Goal: Task Accomplishment & Management: Use online tool/utility

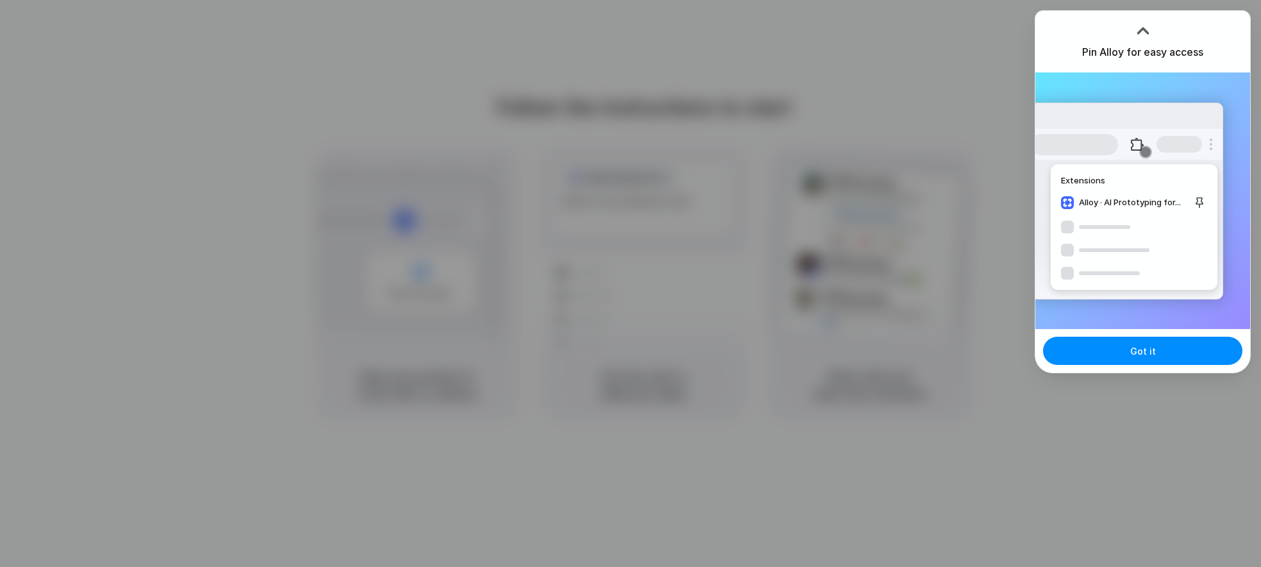
click at [1165, 30] on div "Pin Alloy for easy access" at bounding box center [1142, 42] width 215 height 62
click at [1156, 353] on button "Got it" at bounding box center [1142, 351] width 199 height 28
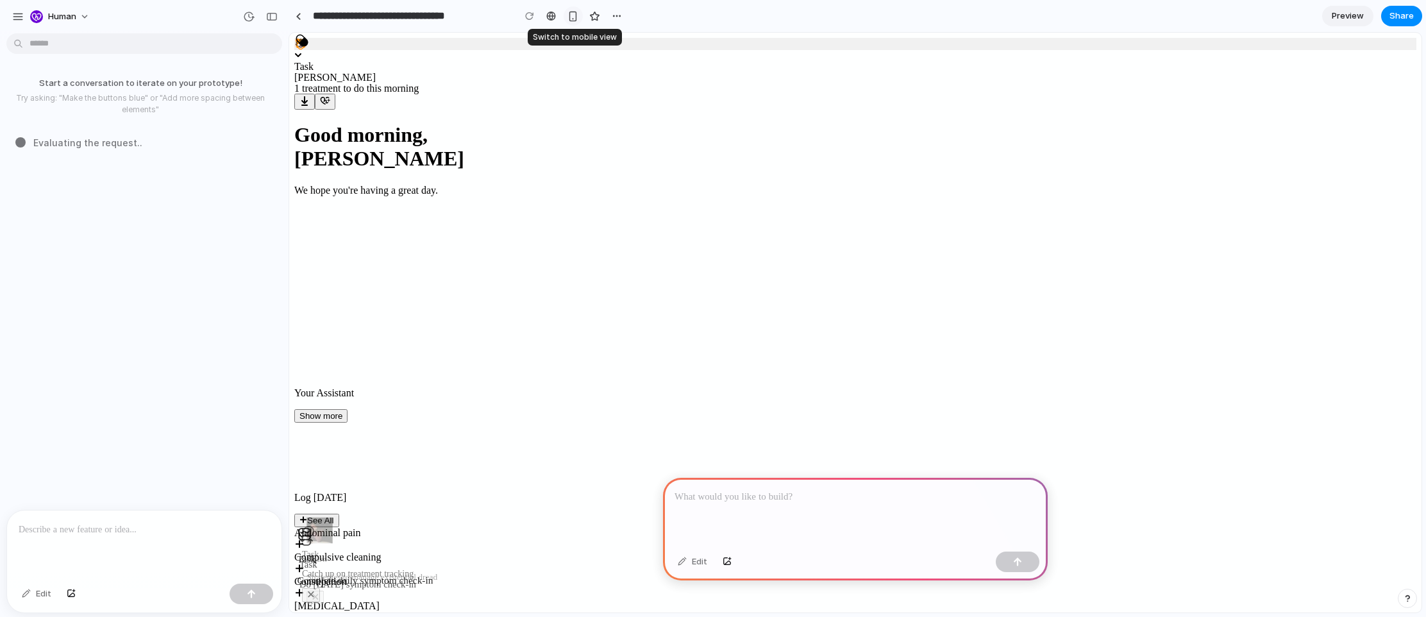
click at [320, 16] on div "button" at bounding box center [572, 16] width 11 height 11
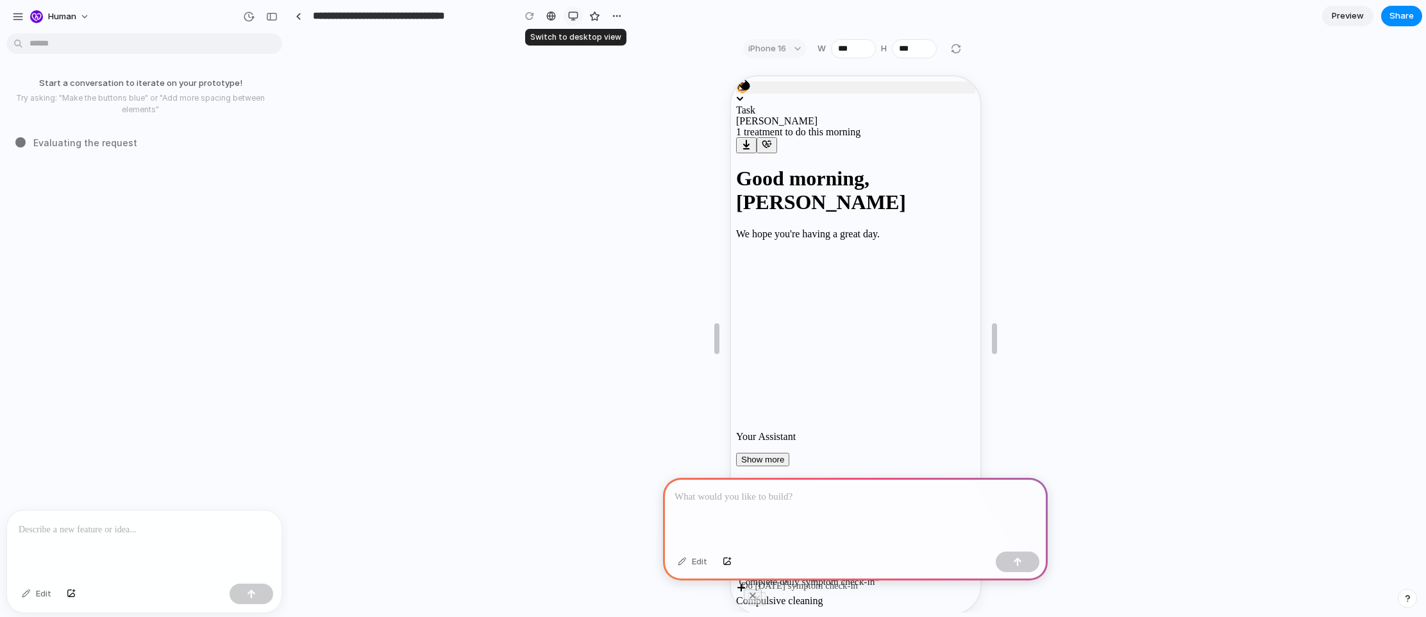
click at [320, 16] on div "button" at bounding box center [573, 16] width 10 height 10
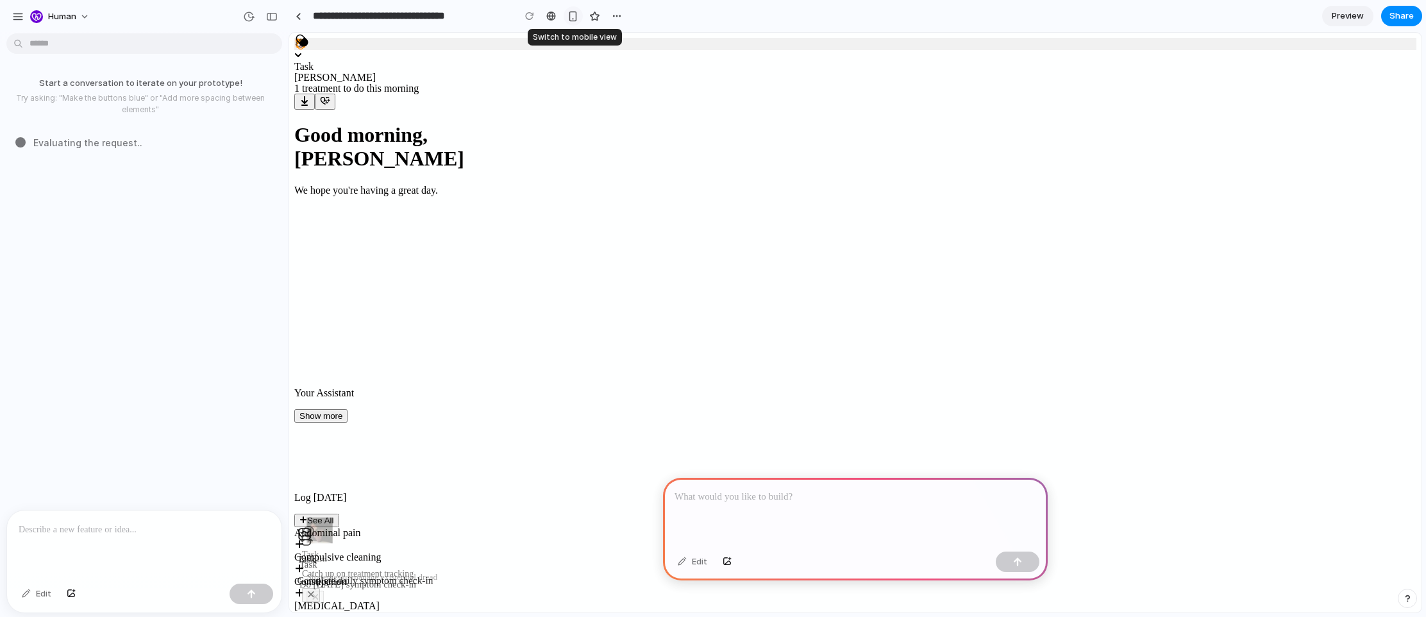
click at [320, 16] on div "button" at bounding box center [572, 16] width 11 height 11
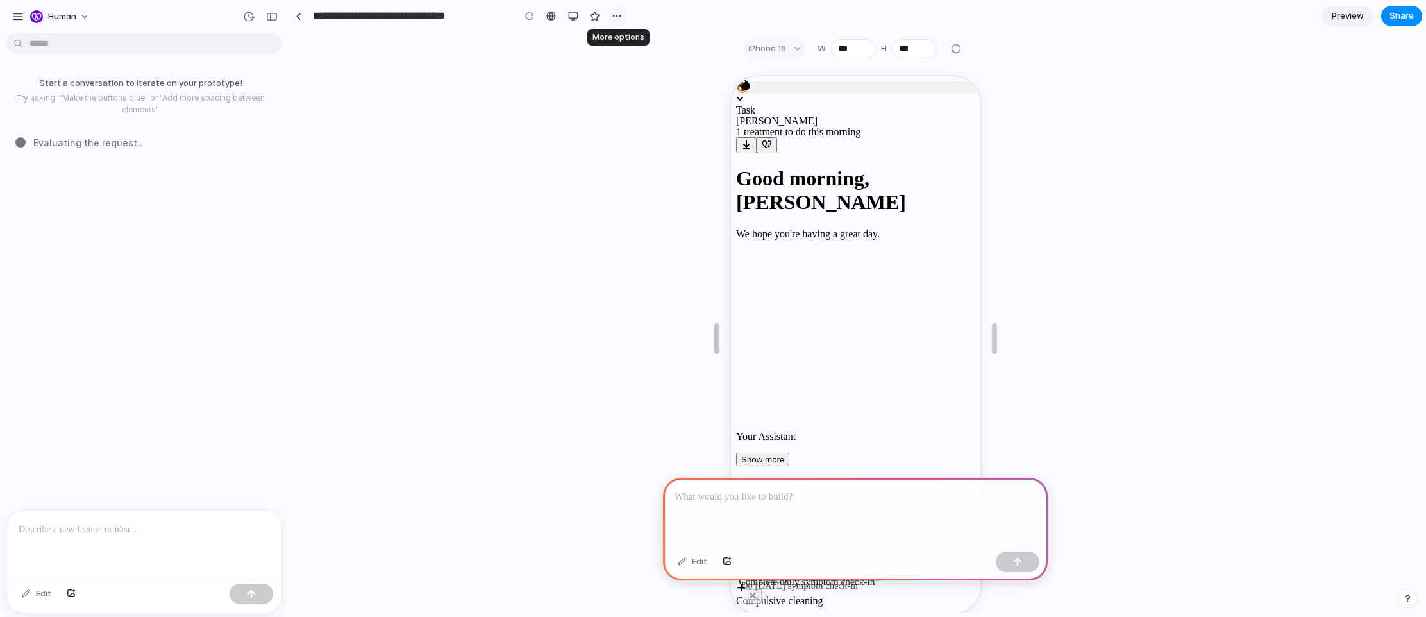
click at [320, 16] on div "button" at bounding box center [617, 16] width 10 height 10
click at [320, 16] on div "Duplicate Delete" at bounding box center [713, 308] width 1426 height 617
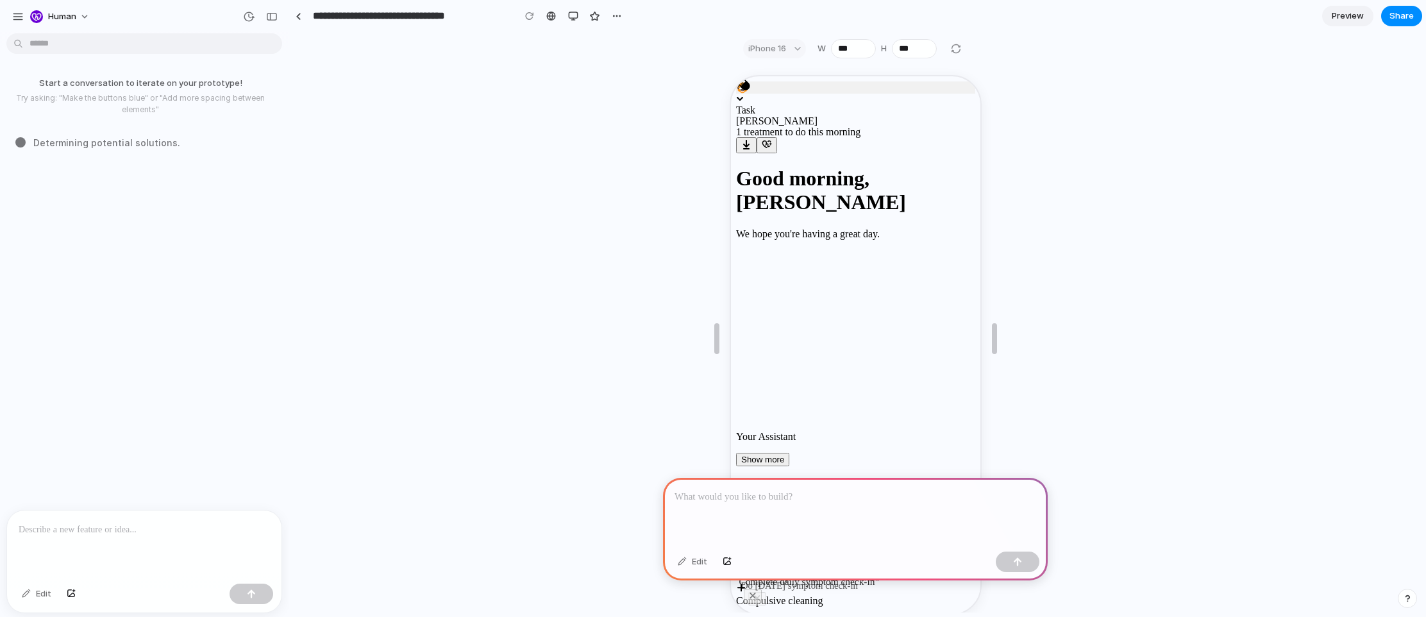
click at [320, 511] on div at bounding box center [855, 512] width 385 height 69
click at [77, 544] on div at bounding box center [144, 544] width 274 height 68
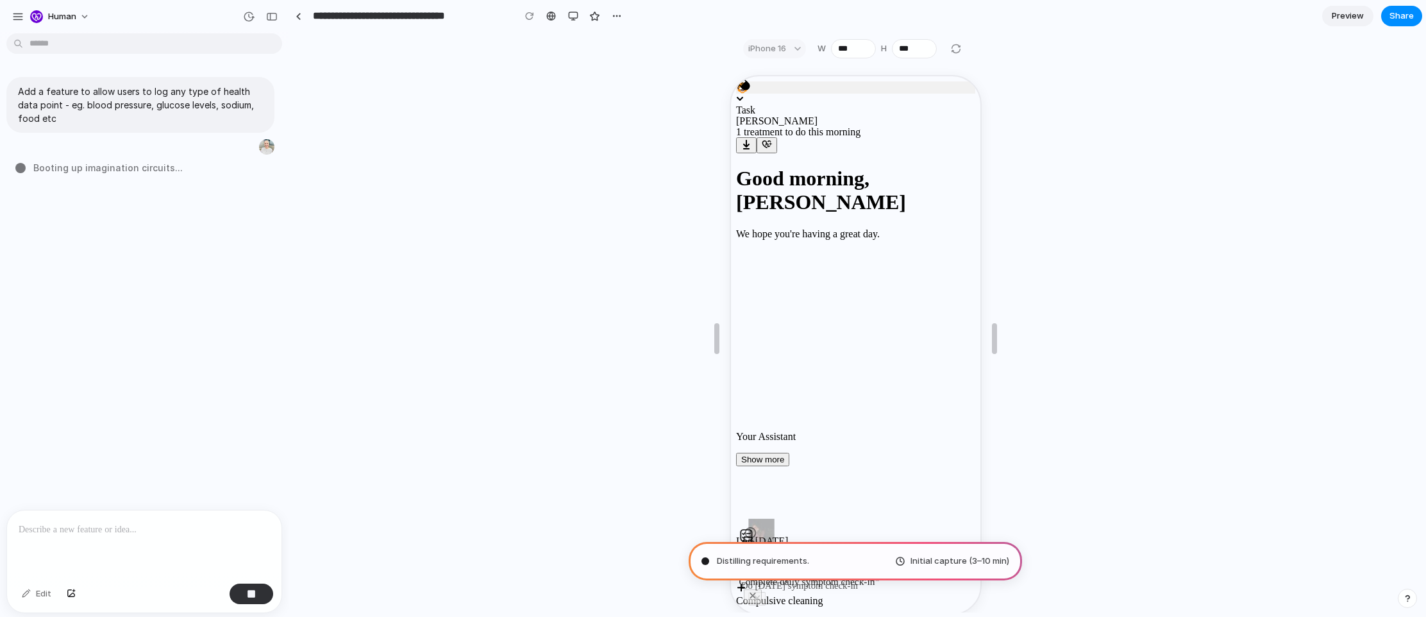
scroll to position [325, 0]
click at [320, 136] on button "button" at bounding box center [764, 144] width 21 height 16
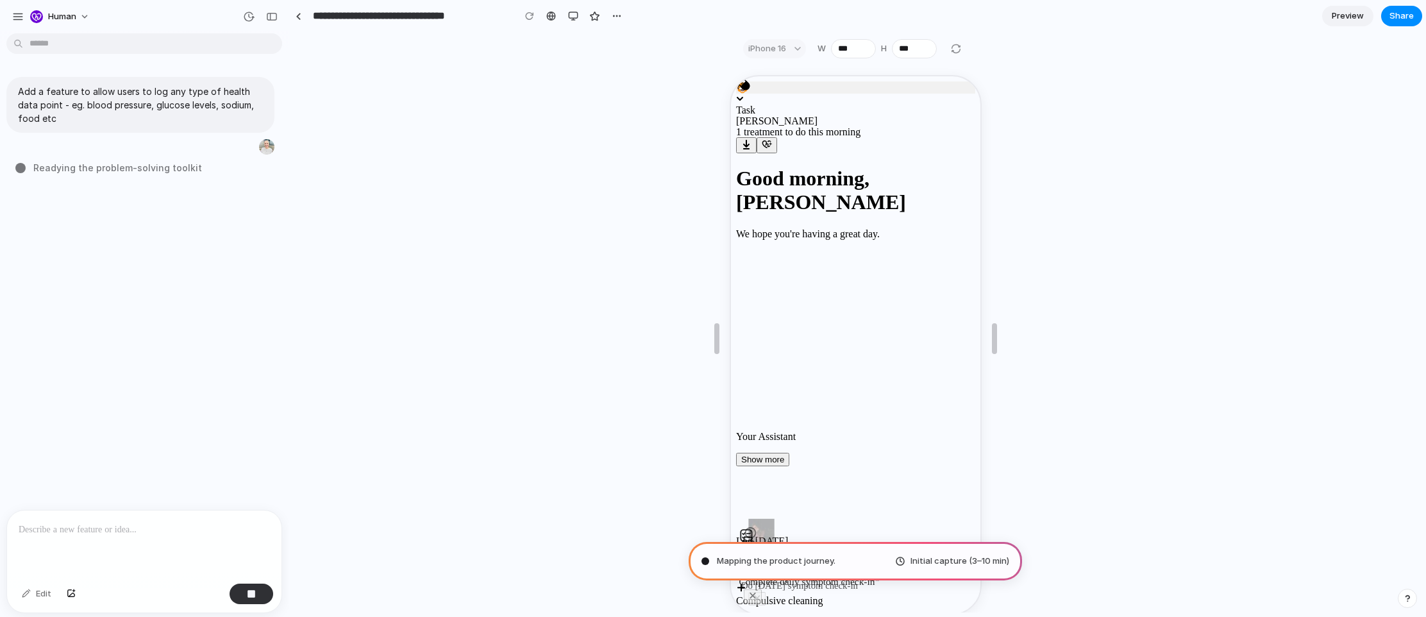
click at [320, 451] on button "Show more" at bounding box center [760, 457] width 53 height 13
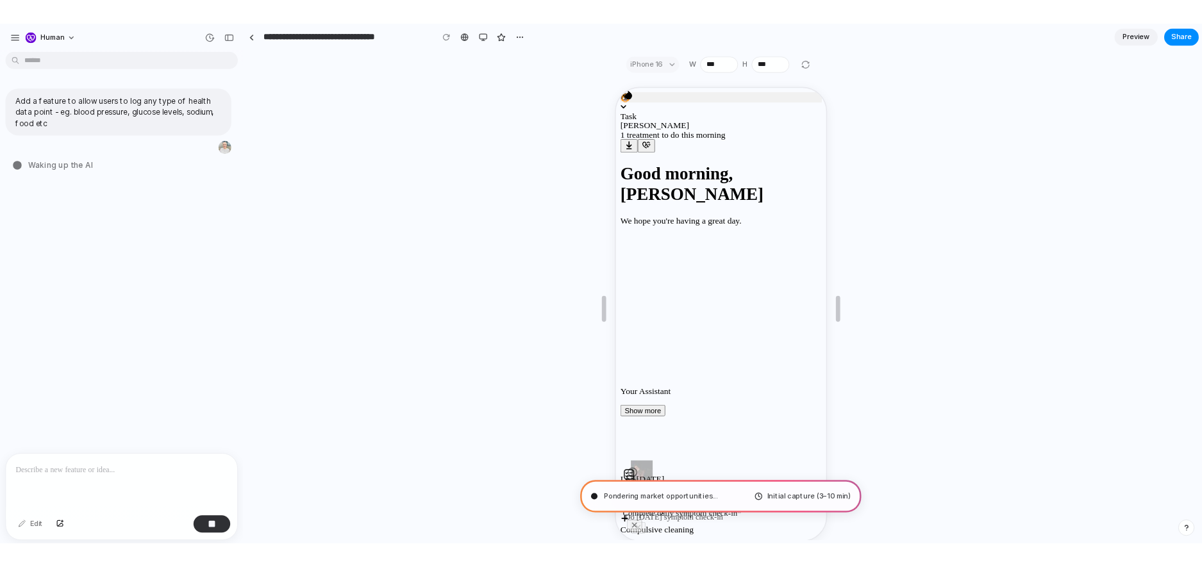
scroll to position [0, 0]
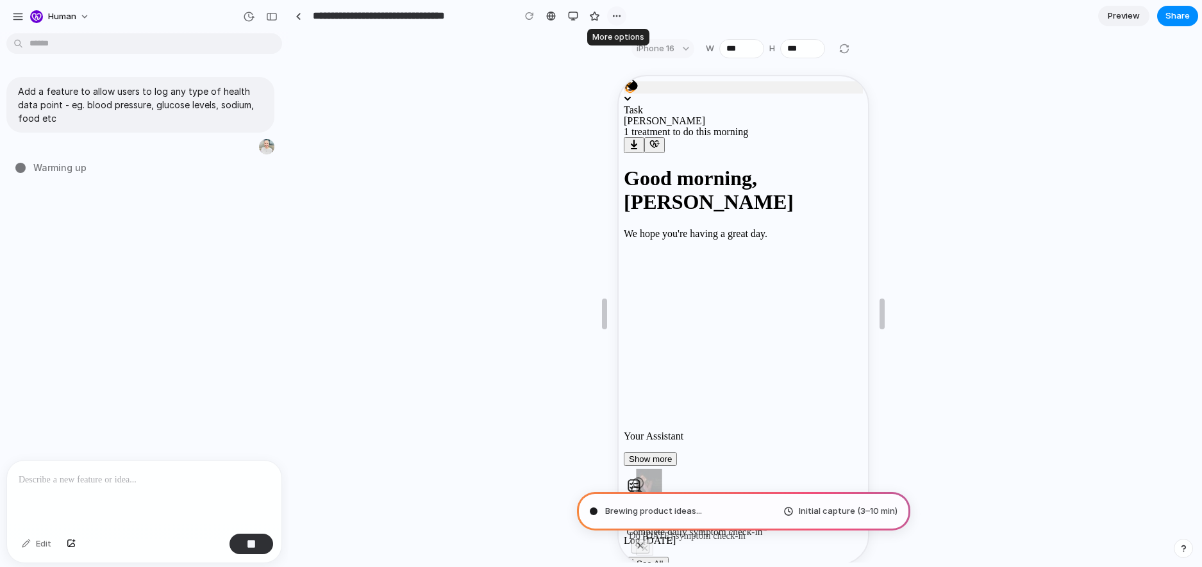
click at [320, 17] on div "button" at bounding box center [617, 16] width 10 height 10
click at [320, 17] on div "Duplicate Delete" at bounding box center [601, 283] width 1202 height 567
click at [4, 17] on div "human" at bounding box center [144, 15] width 288 height 31
click at [18, 15] on div "button" at bounding box center [18, 17] width 12 height 12
click at [15, 14] on div "button" at bounding box center [18, 17] width 12 height 12
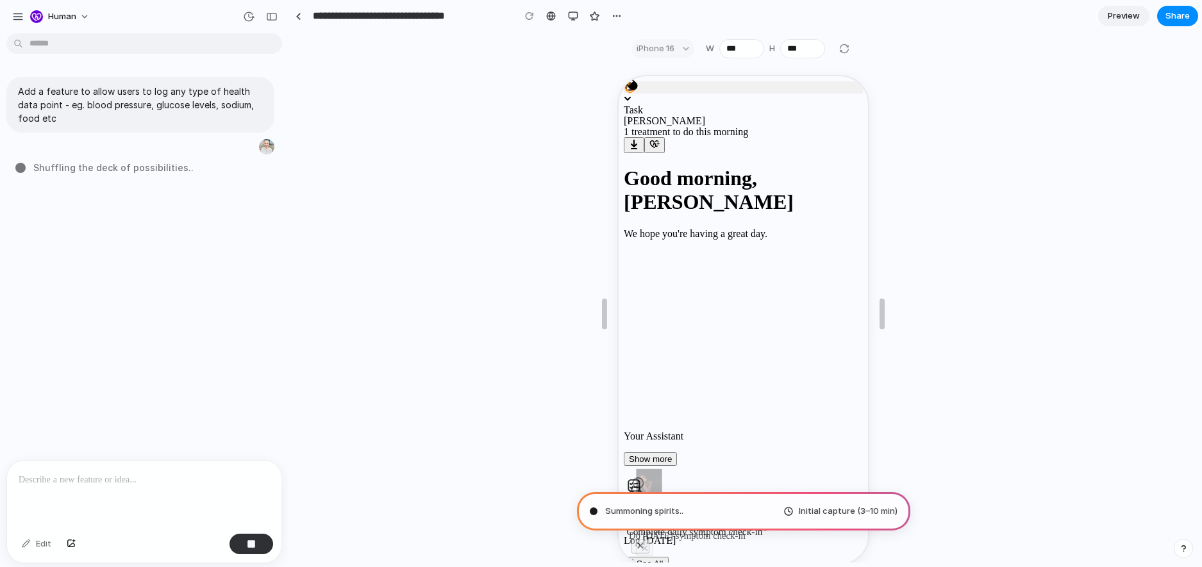
type input "**********"
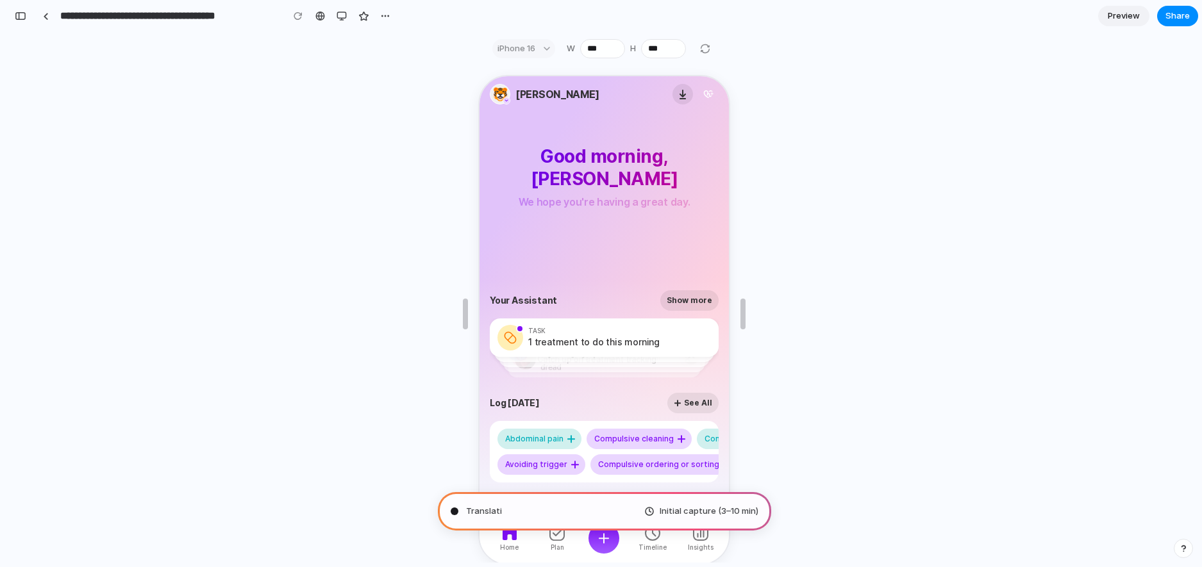
scroll to position [383, 0]
click at [18, 12] on div "button" at bounding box center [21, 16] width 12 height 9
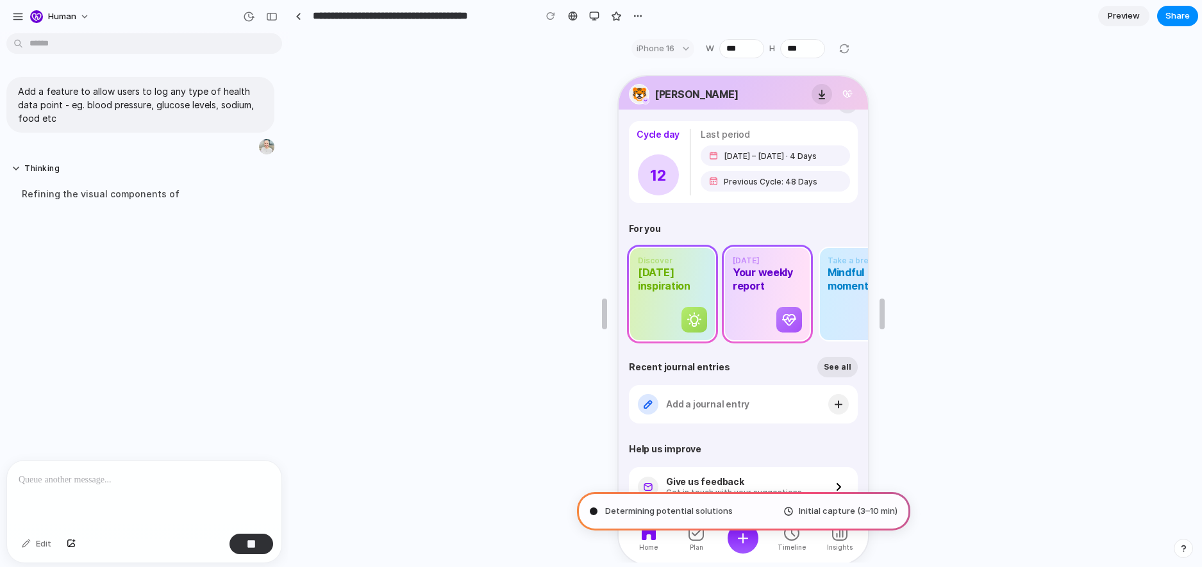
scroll to position [0, 0]
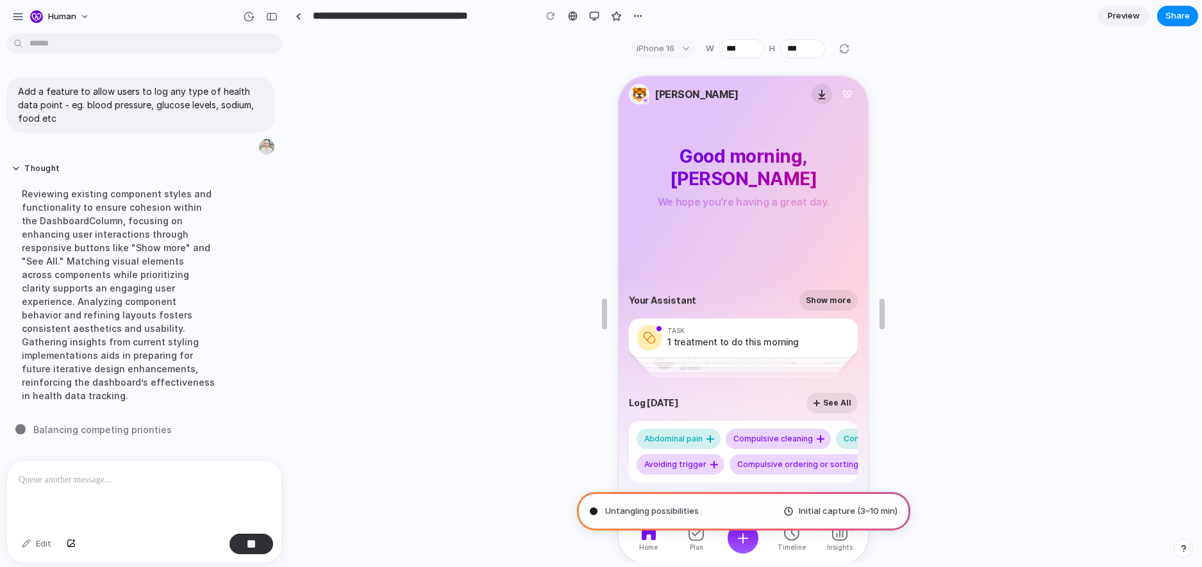
click at [320, 151] on div "Your Assistant Show more Task 1 treatment to do this morning Task Complete dail…" at bounding box center [741, 312] width 249 height 408
drag, startPoint x: 816, startPoint y: 96, endPoint x: 864, endPoint y: 103, distance: 48.6
click at [320, 96] on icon "button" at bounding box center [820, 93] width 10 height 10
click at [320, 116] on div "Untangling possibilities ... Initial capture (3–10 min)" at bounding box center [743, 314] width 908 height 498
click at [320, 284] on div at bounding box center [601, 284] width 0 height 0
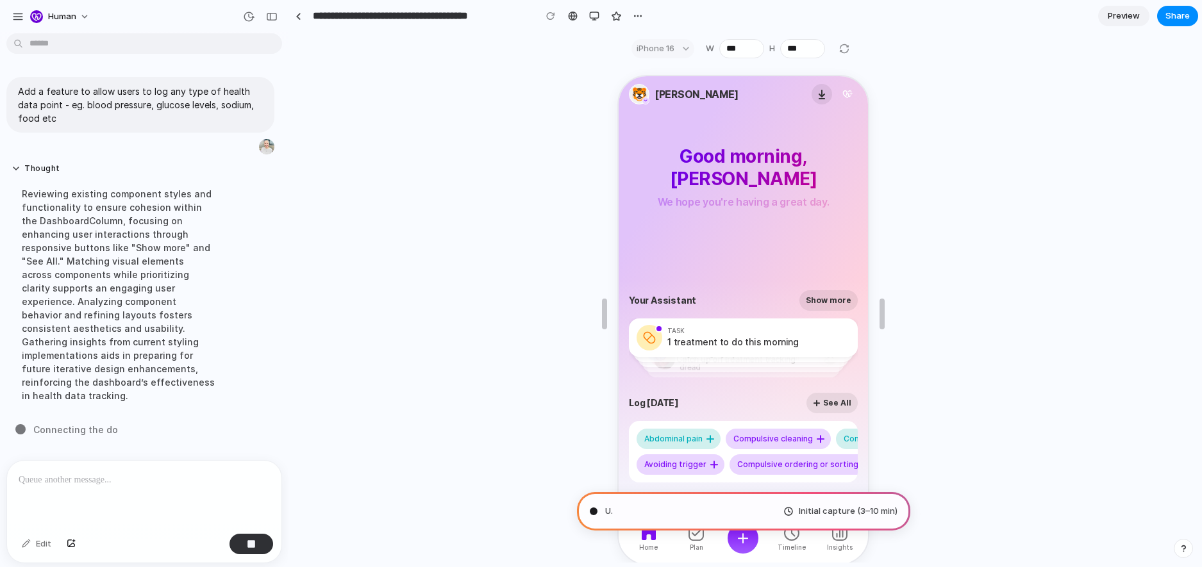
click at [320, 197] on div "U . Initial capture (3–10 min)" at bounding box center [743, 314] width 908 height 498
click at [320, 15] on div "button" at bounding box center [638, 16] width 10 height 10
drag, startPoint x: 1065, startPoint y: 129, endPoint x: 1117, endPoint y: 99, distance: 60.0
click at [320, 117] on div "Duplicate Delete" at bounding box center [601, 283] width 1202 height 567
click at [320, 17] on link "Preview" at bounding box center [1123, 16] width 51 height 21
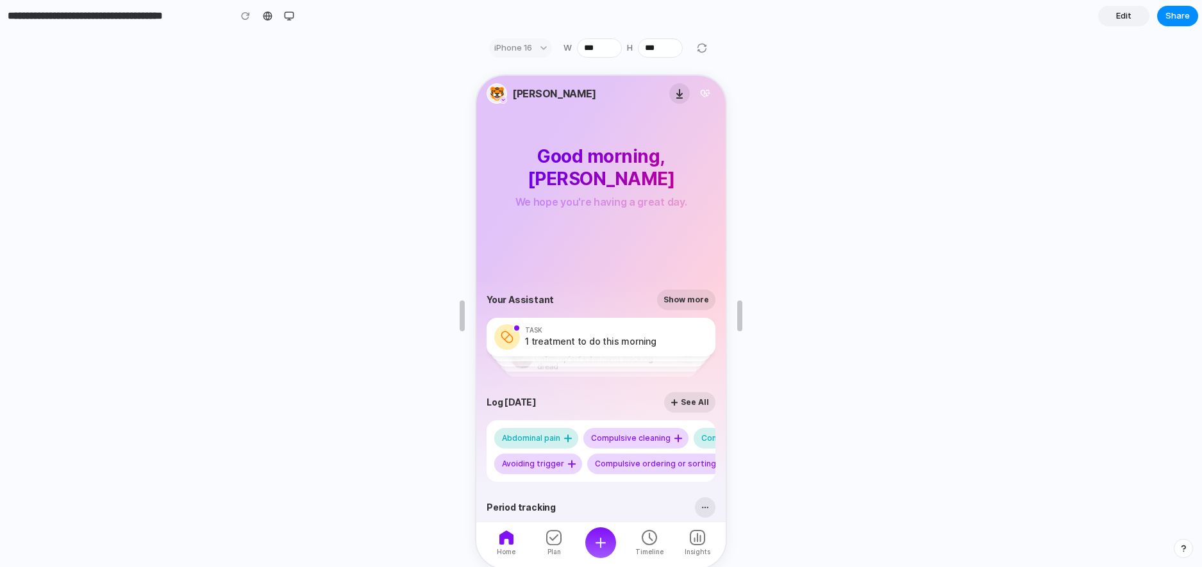
click at [320, 13] on link "Edit" at bounding box center [1123, 16] width 51 height 21
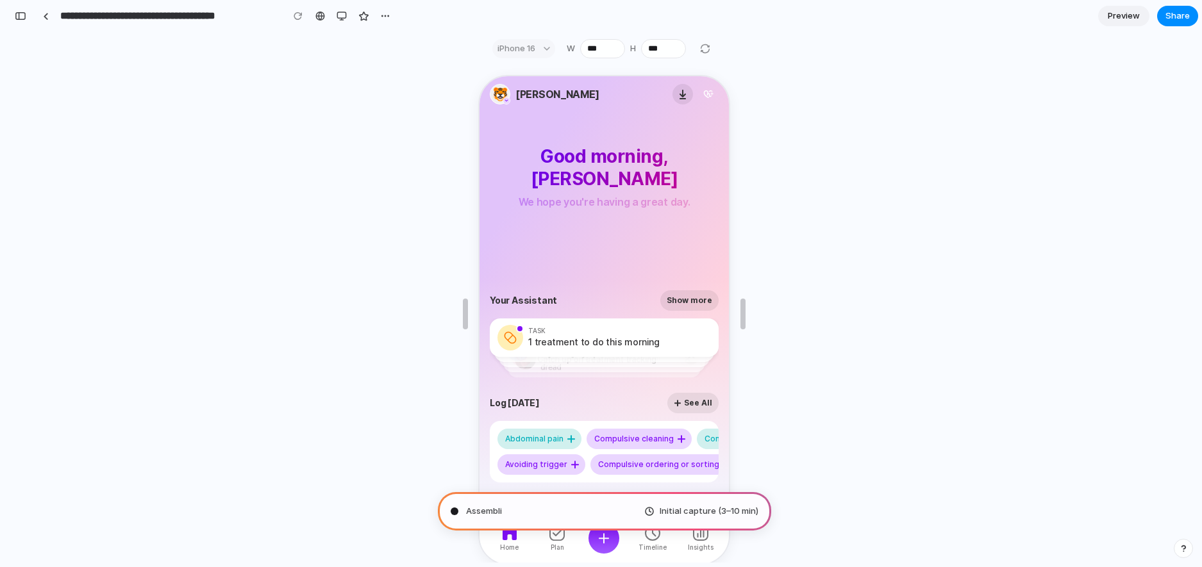
click at [320, 13] on span "Preview" at bounding box center [1124, 16] width 32 height 13
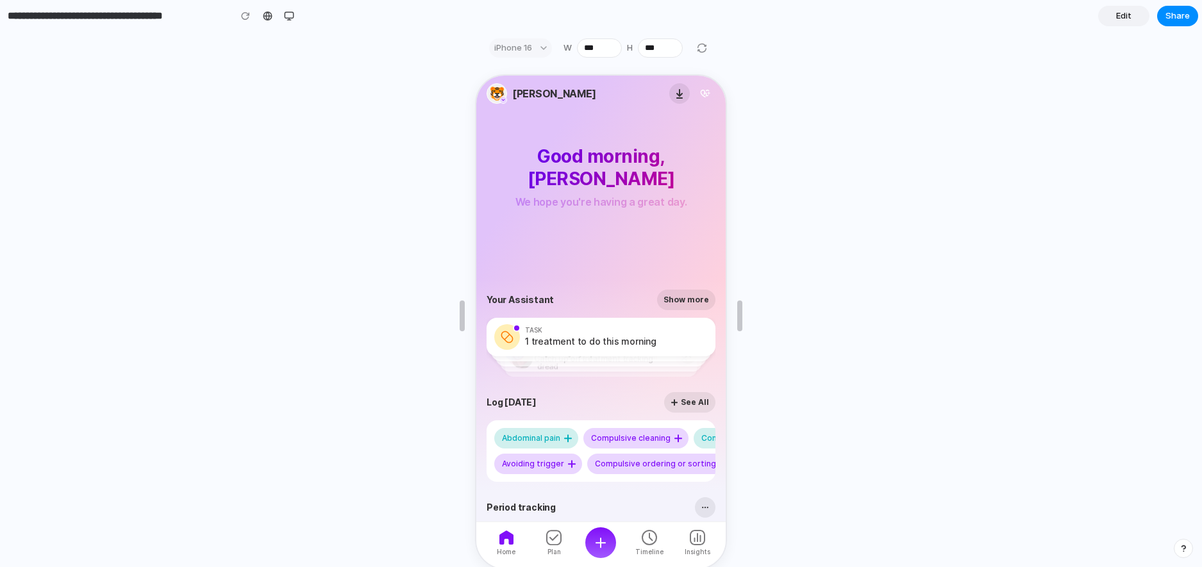
click at [320, 13] on link "Edit" at bounding box center [1123, 16] width 51 height 21
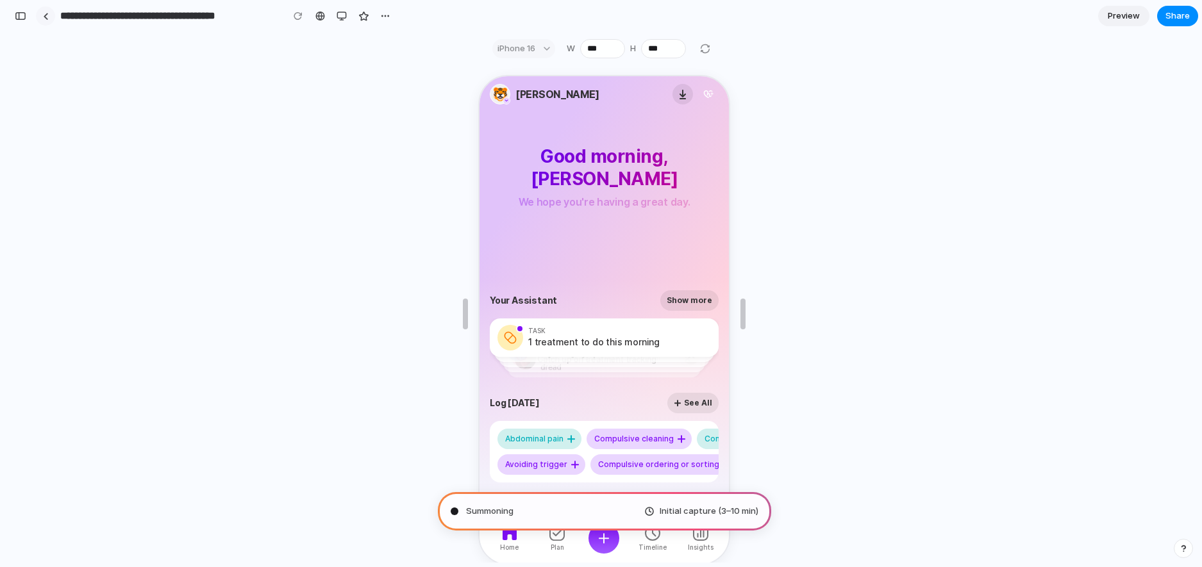
click at [40, 11] on link at bounding box center [45, 15] width 19 height 19
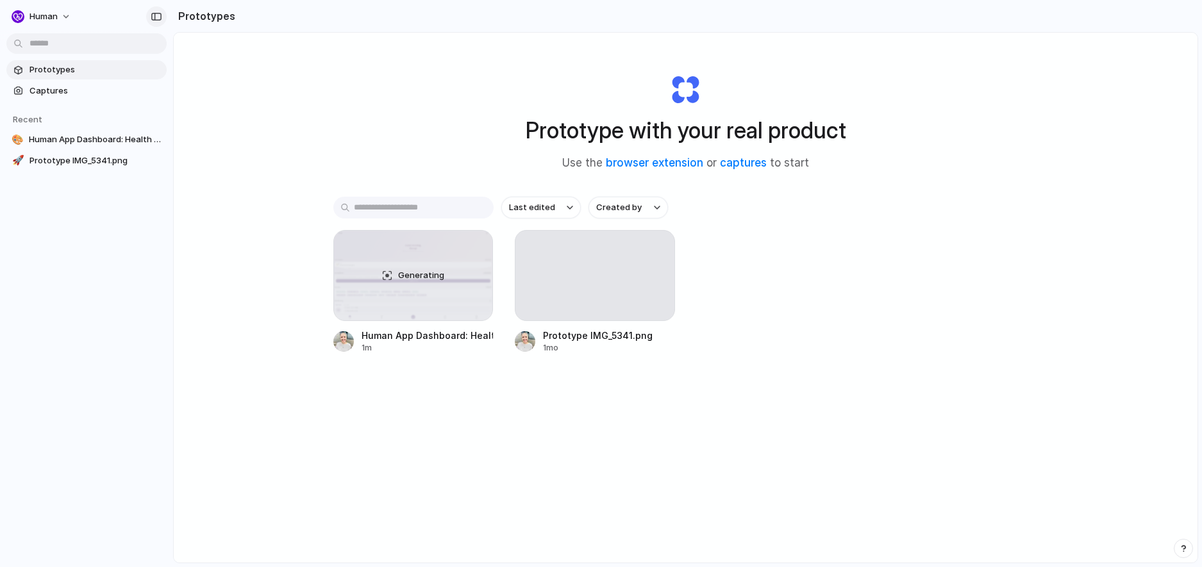
click at [146, 15] on div at bounding box center [156, 16] width 21 height 21
click at [156, 13] on div "button" at bounding box center [157, 16] width 12 height 9
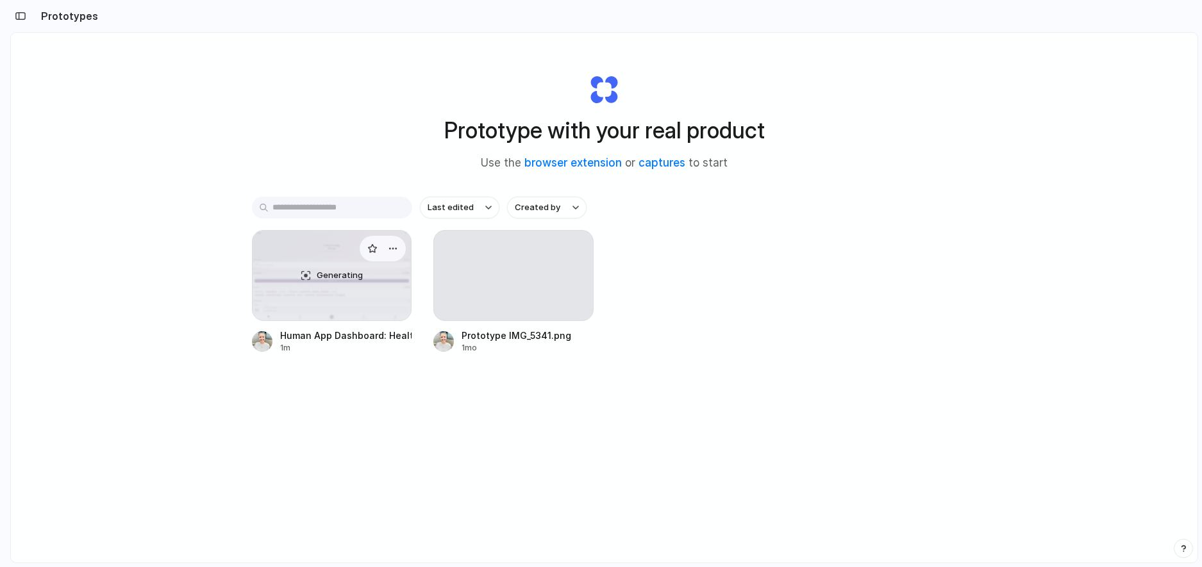
click at [320, 276] on span "Generating" at bounding box center [340, 275] width 46 height 13
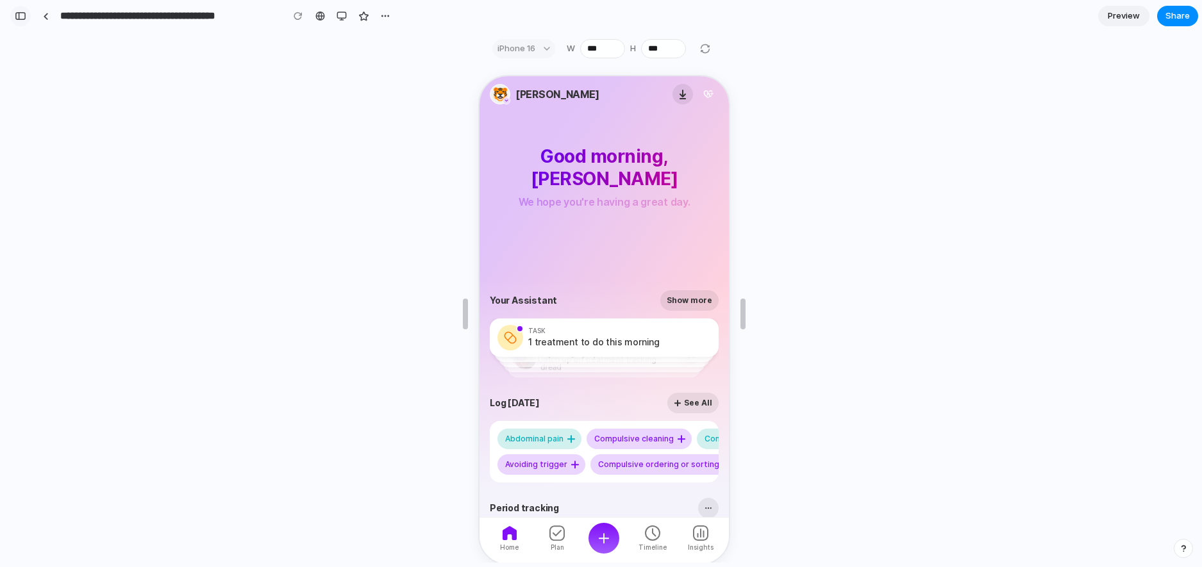
click at [28, 19] on button "button" at bounding box center [20, 16] width 21 height 21
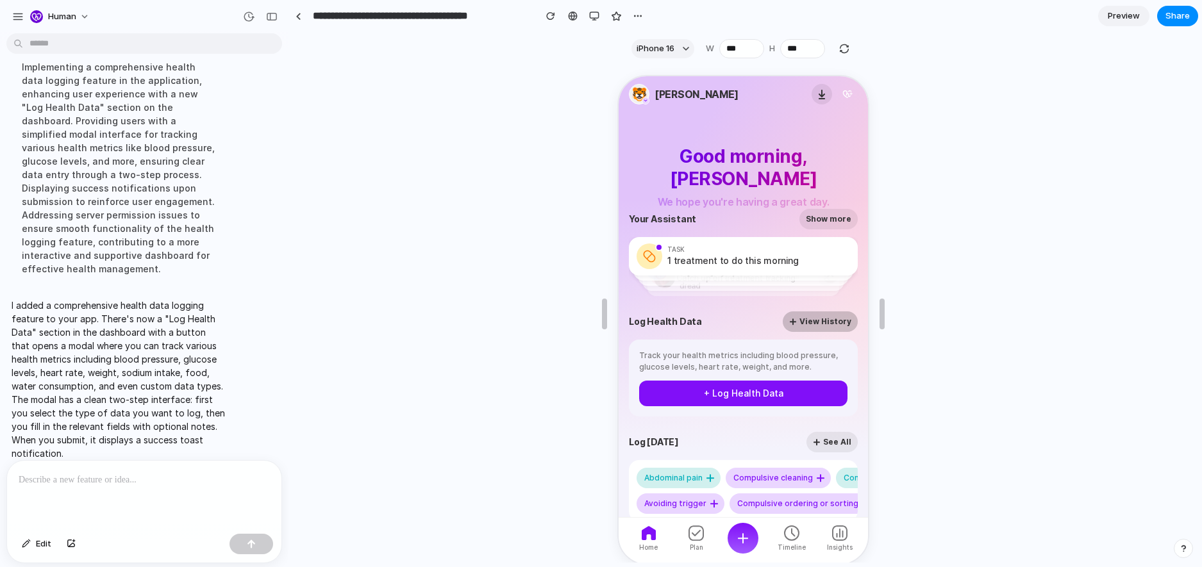
click at [320, 318] on button "View History" at bounding box center [818, 320] width 75 height 21
click at [320, 408] on div "Track your health metrics including blood pressure, glucose levels, heart rate,…" at bounding box center [742, 376] width 229 height 77
click at [320, 397] on button "+ Log Health Data" at bounding box center [742, 392] width 208 height 26
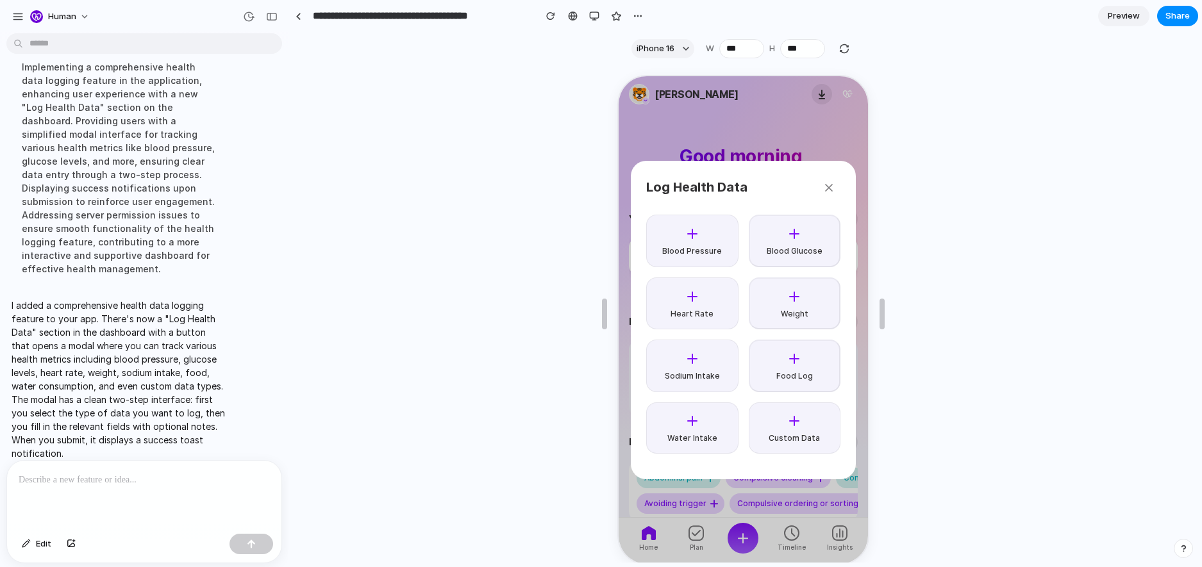
click at [320, 185] on icon "button" at bounding box center [827, 186] width 13 height 13
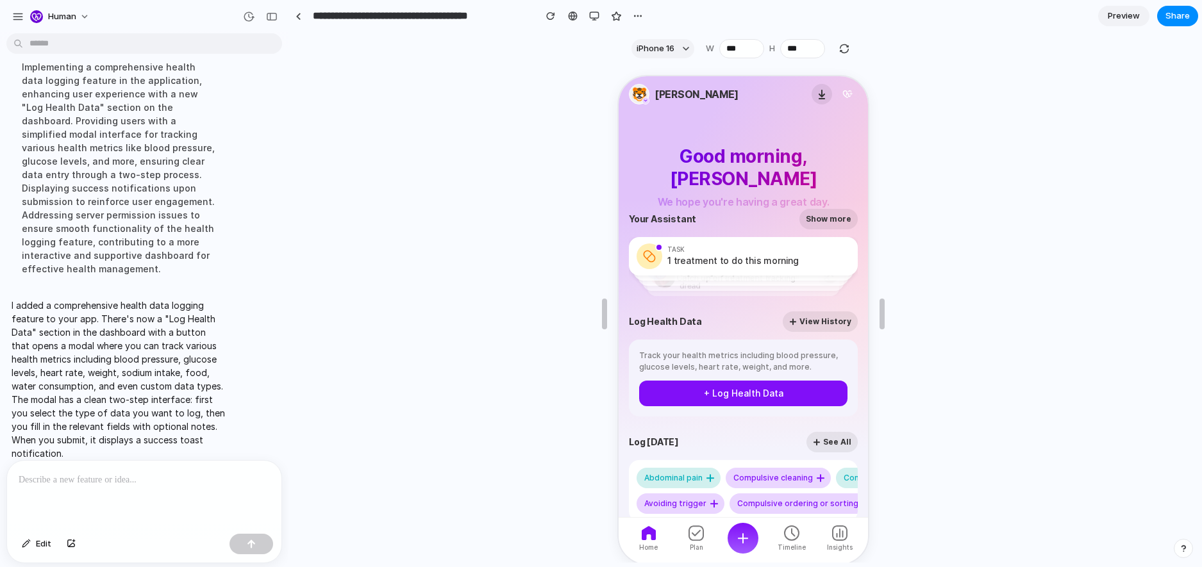
click at [320, 401] on button "+ Log Health Data" at bounding box center [742, 392] width 208 height 26
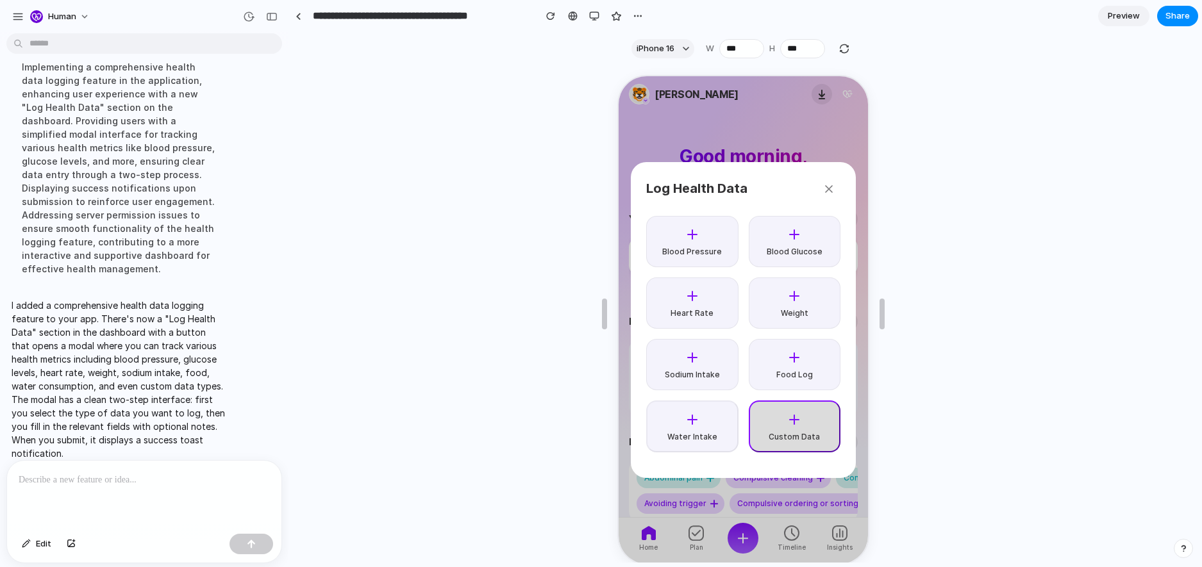
click at [320, 419] on button "Custom Data" at bounding box center [793, 425] width 92 height 53
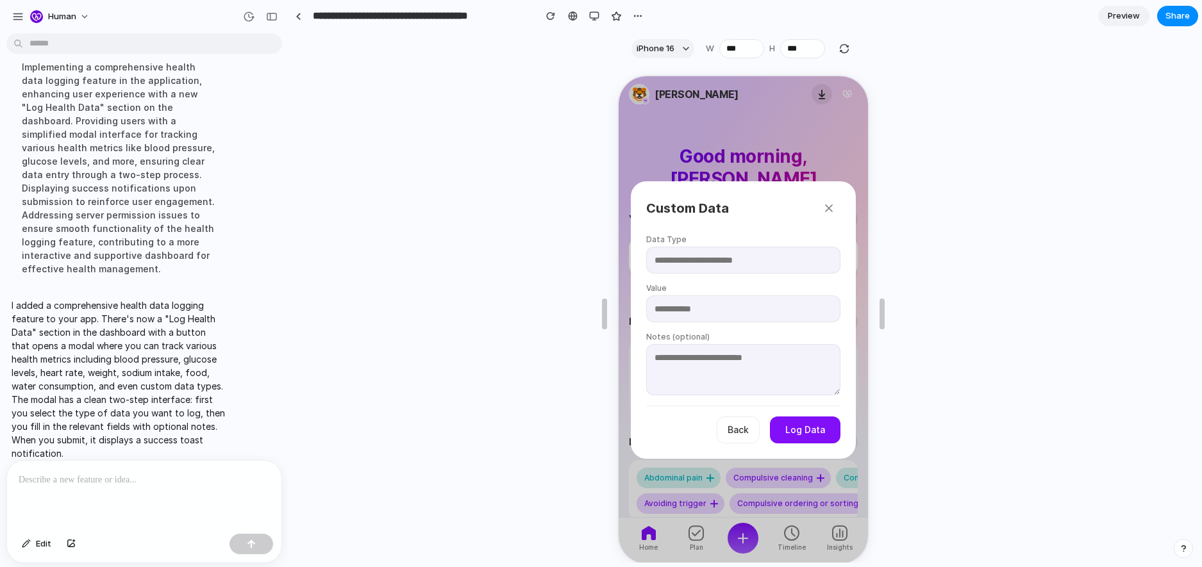
click at [320, 197] on button "button" at bounding box center [827, 207] width 23 height 23
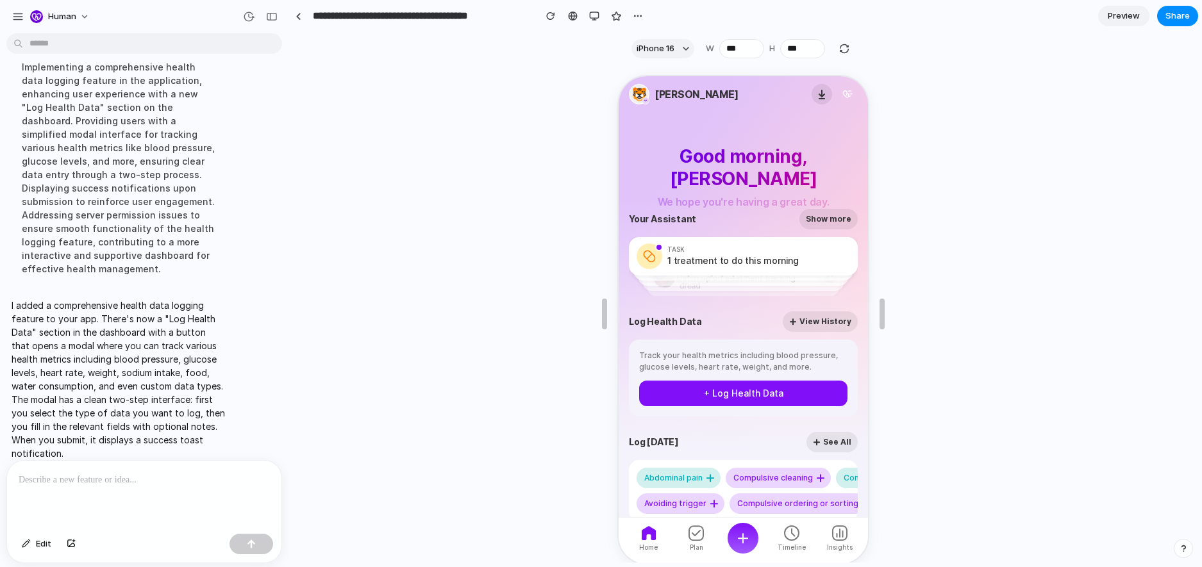
click at [320, 404] on button "+ Log Health Data" at bounding box center [742, 392] width 208 height 26
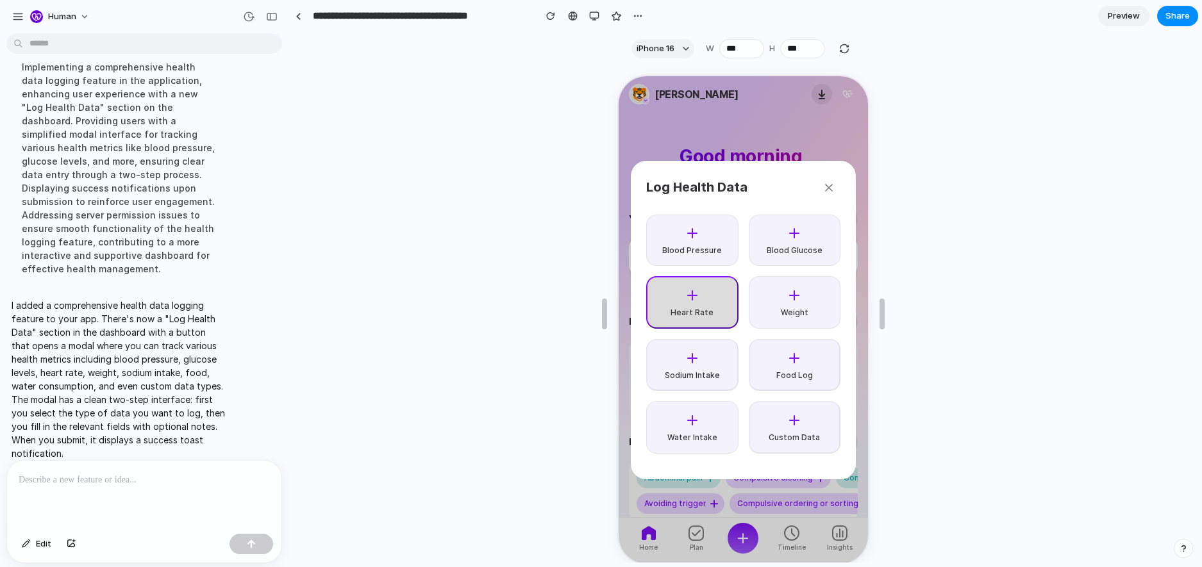
click at [320, 293] on icon at bounding box center [691, 294] width 0 height 9
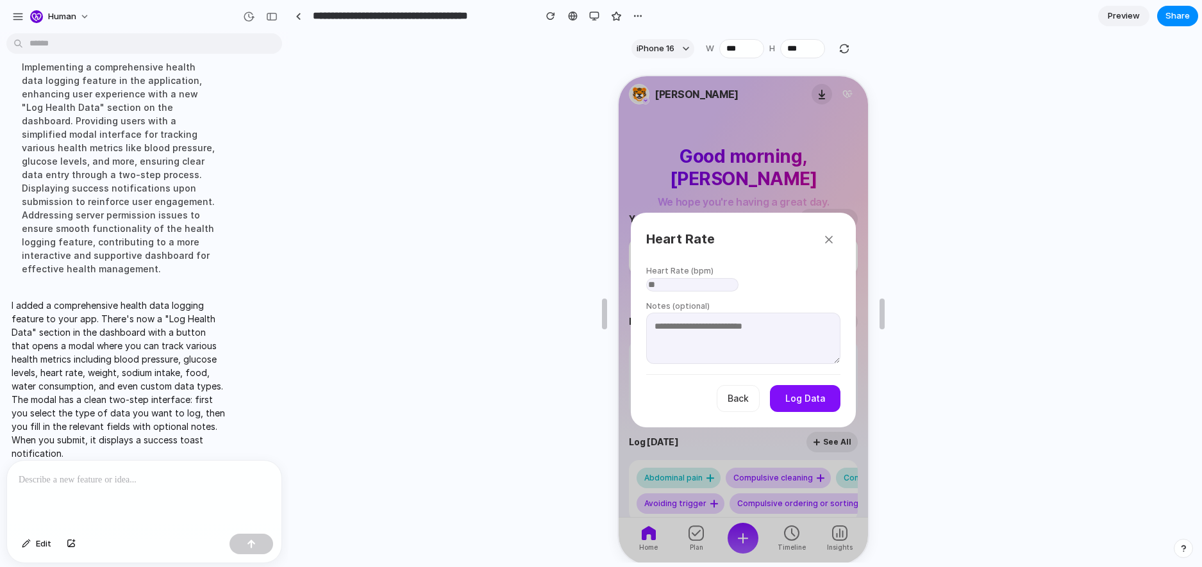
click at [320, 281] on input "number" at bounding box center [691, 283] width 92 height 13
click at [320, 232] on icon "button" at bounding box center [827, 238] width 13 height 13
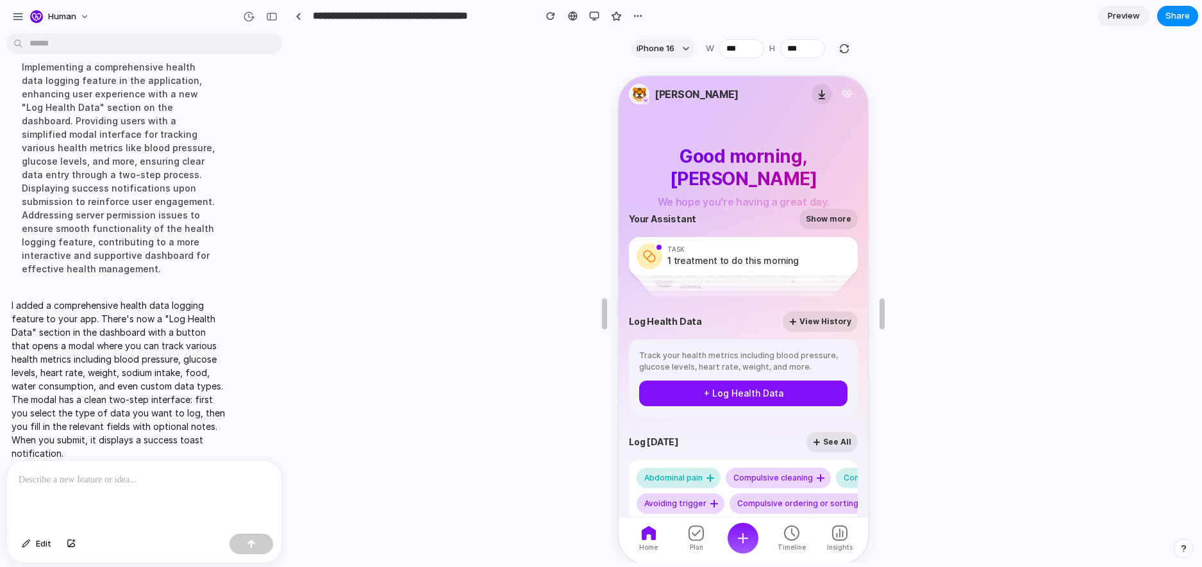
click at [160, 483] on p at bounding box center [144, 479] width 251 height 15
click at [320, 525] on div at bounding box center [742, 537] width 48 height 31
click at [320, 535] on icon "button" at bounding box center [741, 536] width 15 height 15
click at [110, 481] on p at bounding box center [144, 479] width 251 height 15
click at [254, 542] on div "button" at bounding box center [251, 544] width 9 height 9
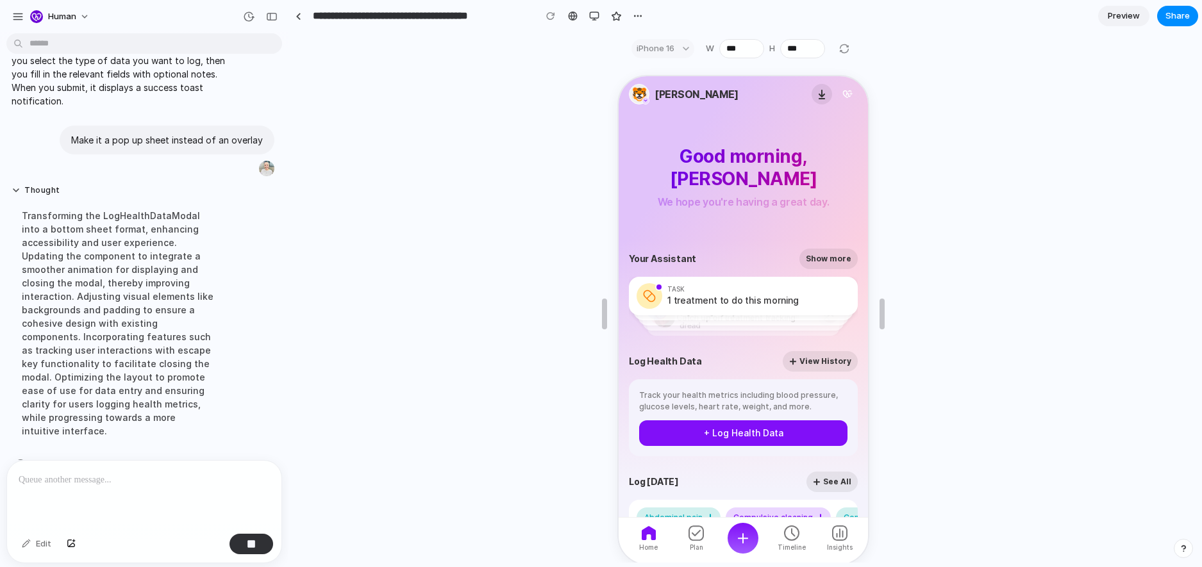
scroll to position [50, 0]
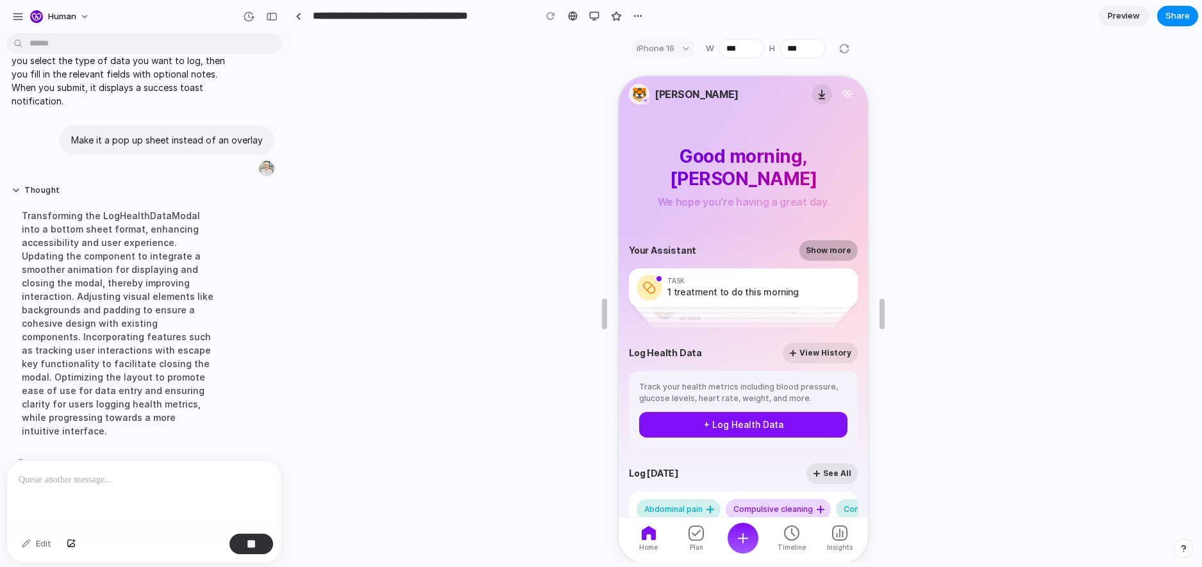
click at [320, 249] on button "Show more" at bounding box center [827, 249] width 58 height 21
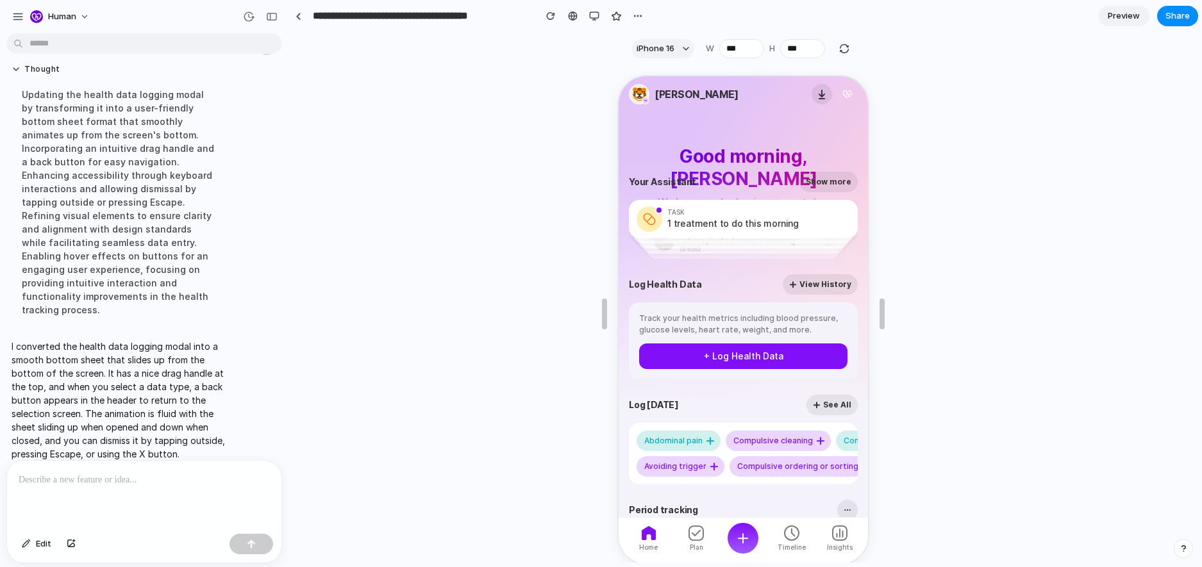
scroll to position [141, 0]
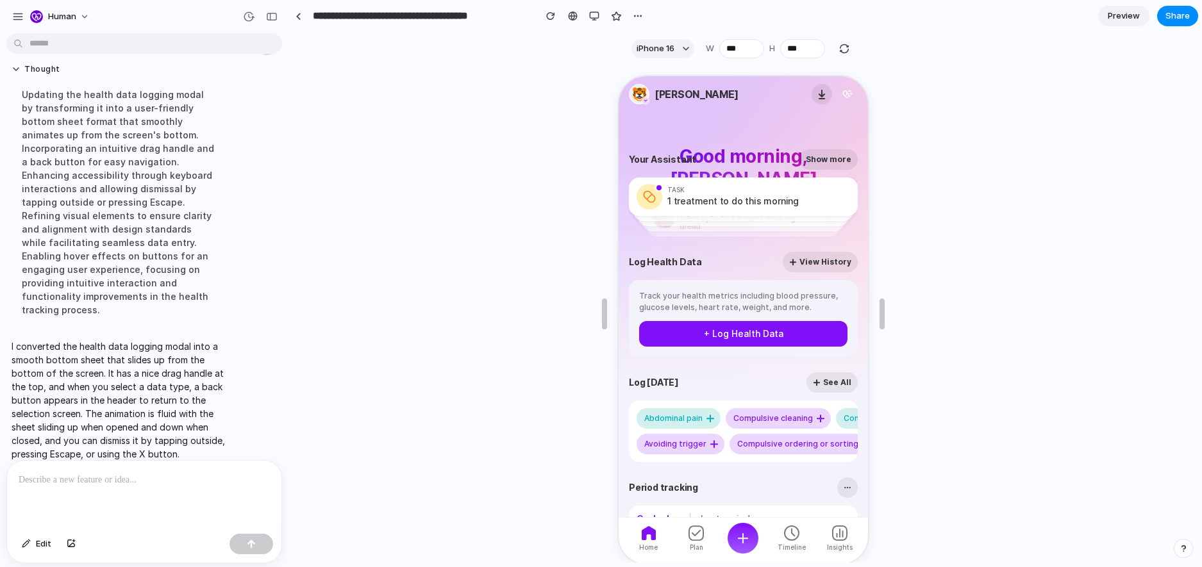
click at [320, 344] on button "+ Log Health Data" at bounding box center [742, 333] width 208 height 26
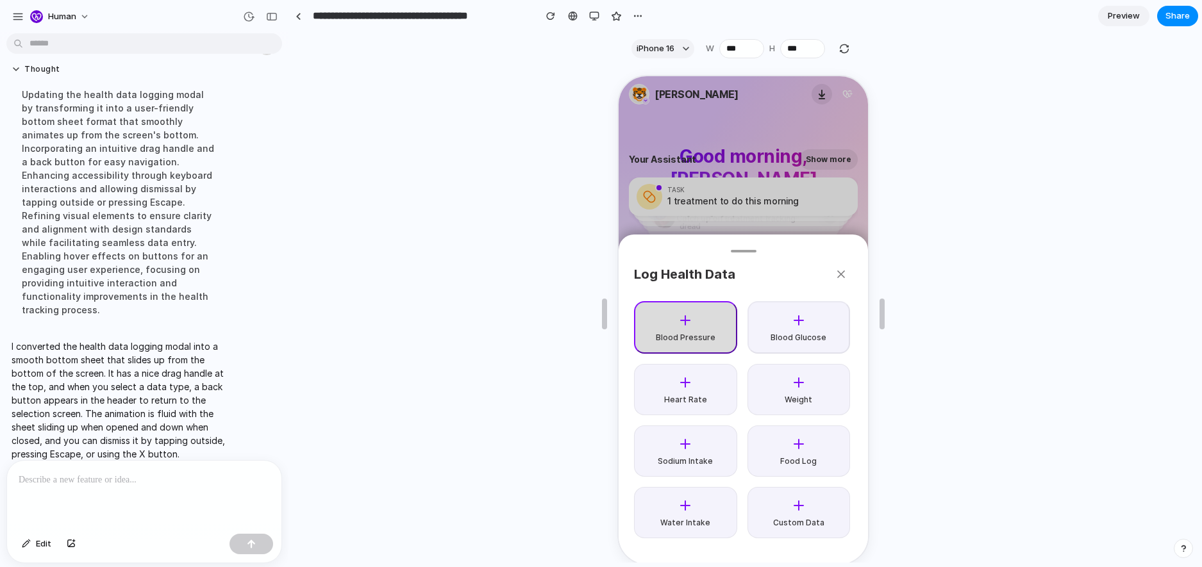
click at [320, 324] on icon at bounding box center [683, 319] width 15 height 15
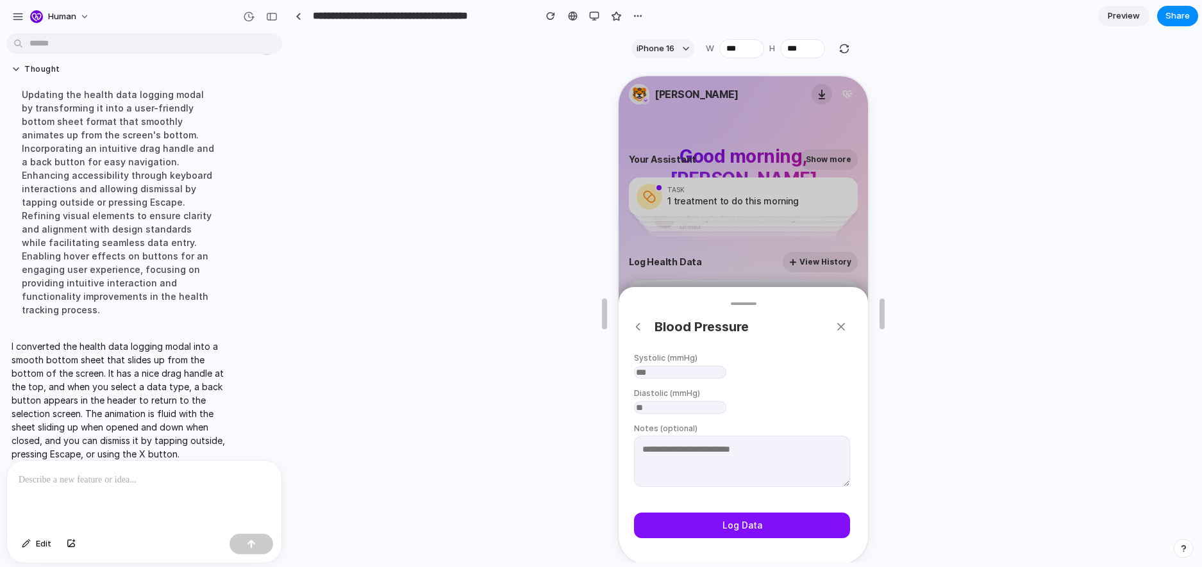
click at [320, 319] on icon "button" at bounding box center [636, 325] width 13 height 13
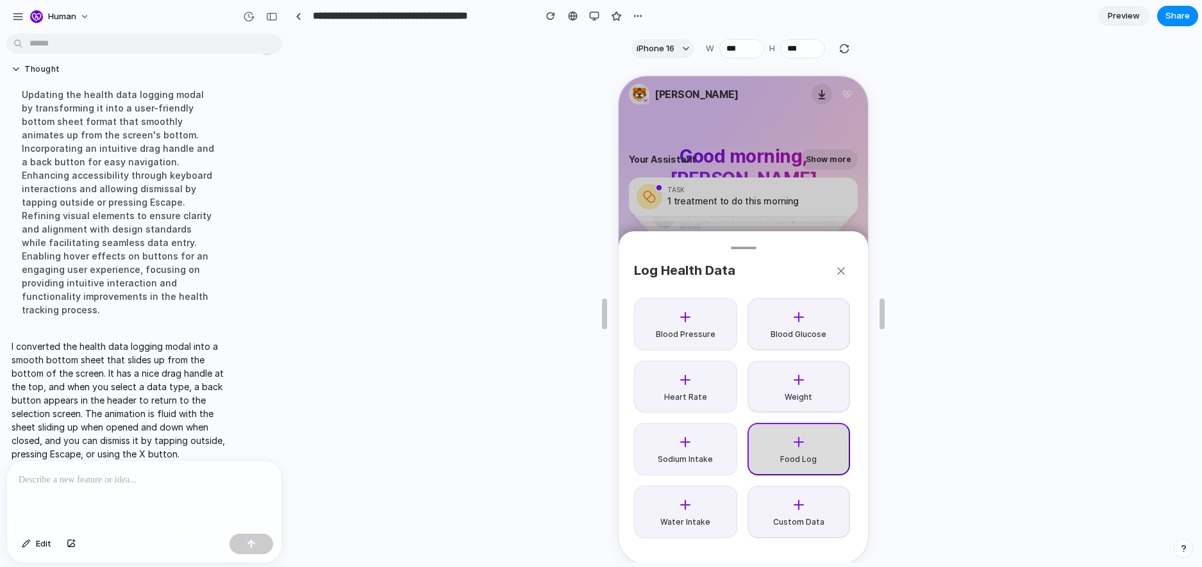
click at [320, 456] on span "Food Log" at bounding box center [797, 458] width 37 height 9
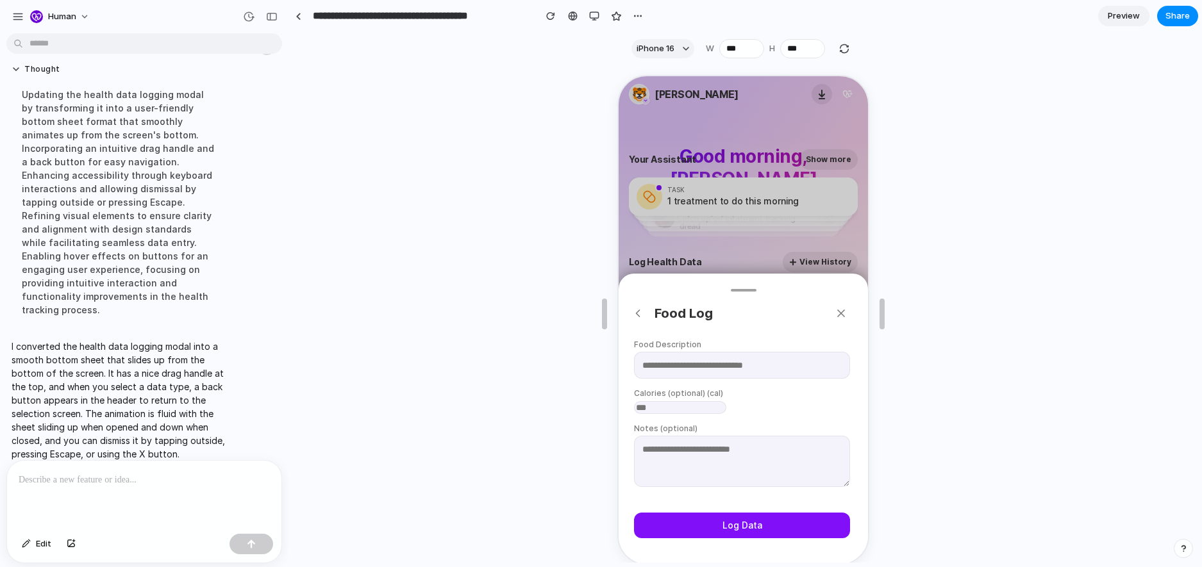
click at [320, 306] on icon "button" at bounding box center [636, 312] width 13 height 13
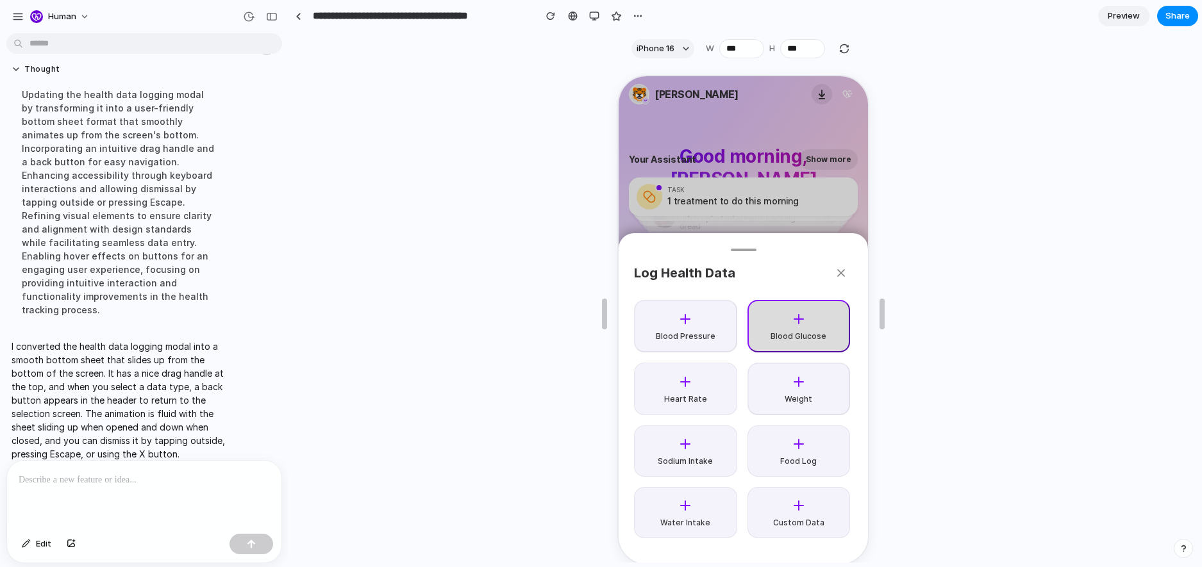
click at [320, 316] on button "Blood Glucose" at bounding box center [797, 325] width 103 height 53
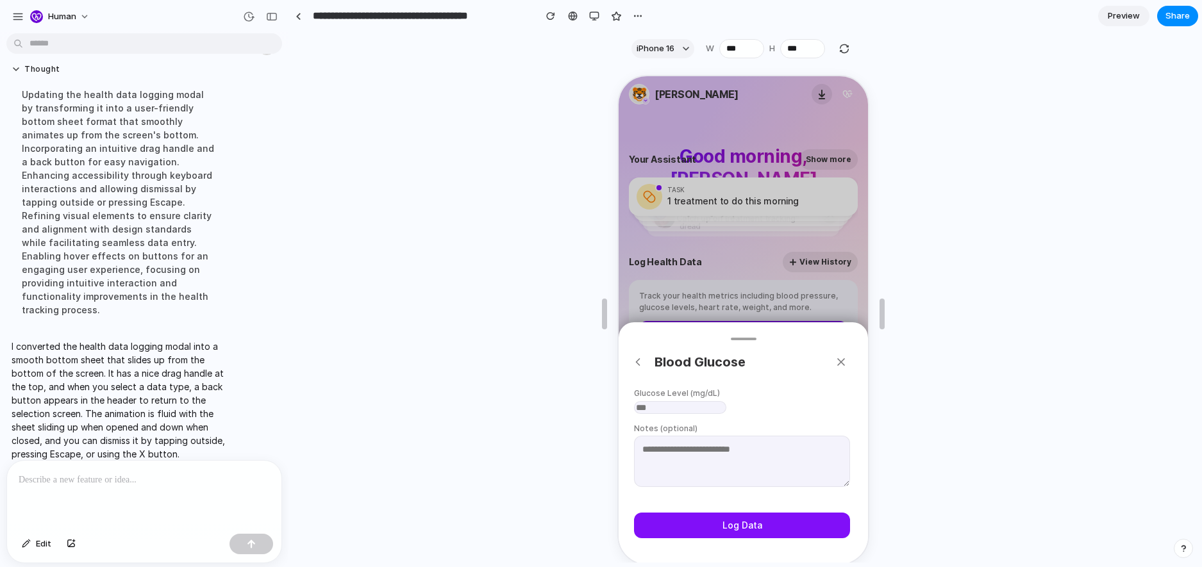
click at [320, 354] on icon "button" at bounding box center [636, 360] width 13 height 13
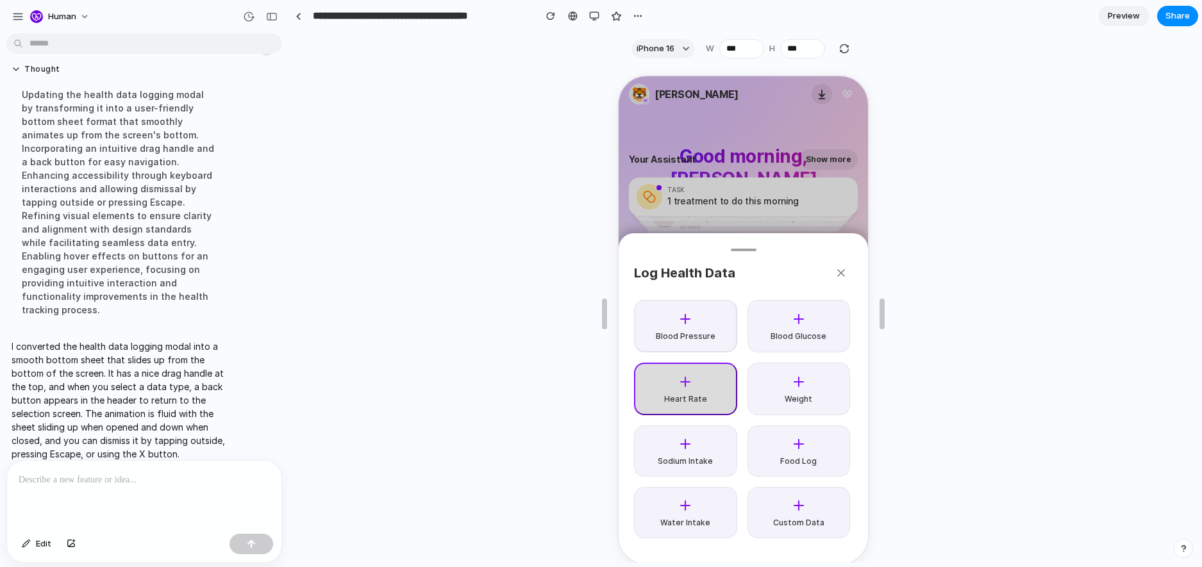
click at [320, 378] on icon at bounding box center [683, 380] width 15 height 15
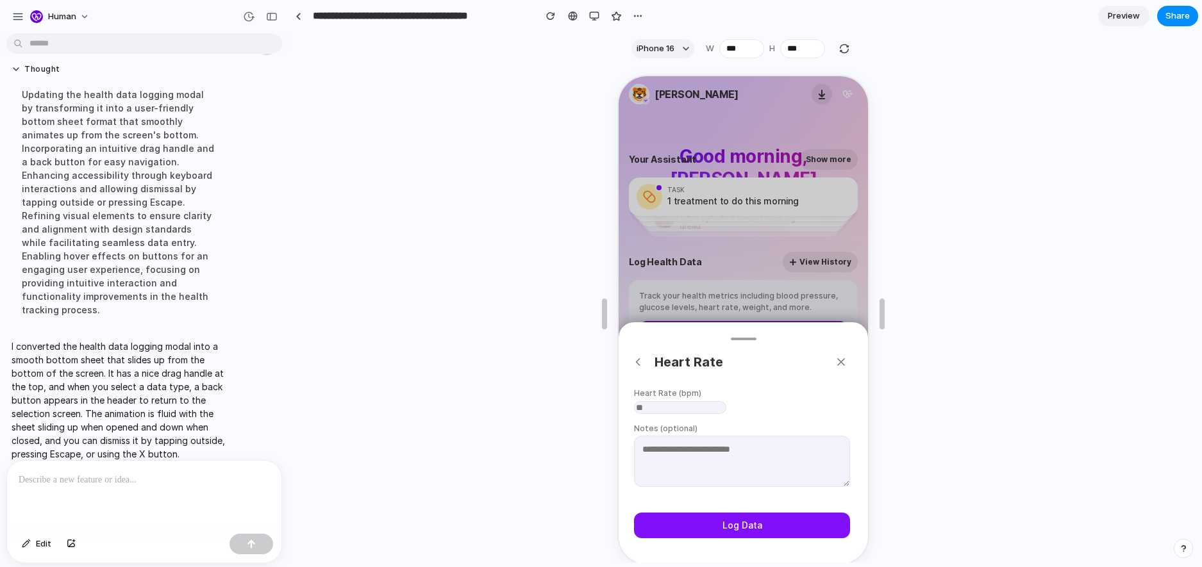
click at [320, 400] on input "number" at bounding box center [679, 406] width 92 height 13
click at [320, 400] on input "*" at bounding box center [679, 406] width 92 height 13
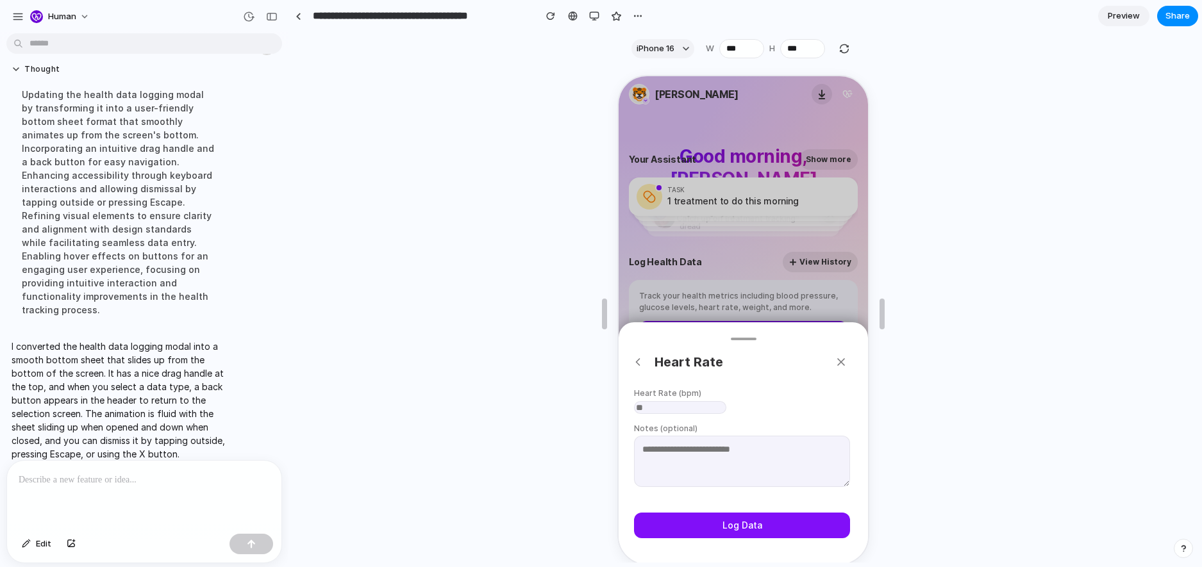
type input "*"
click at [320, 400] on input "*" at bounding box center [679, 406] width 92 height 13
click at [320, 529] on button "Log Data" at bounding box center [741, 525] width 216 height 26
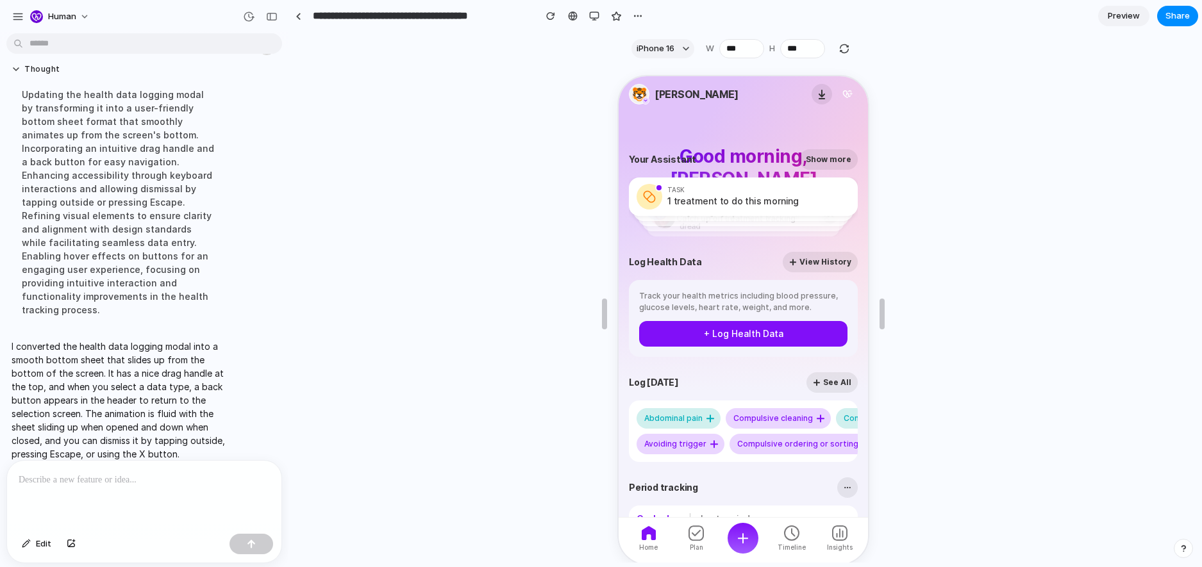
click at [320, 349] on div "Track your health metrics including blood pressure, glucose levels, heart rate,…" at bounding box center [742, 317] width 229 height 77
click at [320, 337] on button "+ Log Health Data" at bounding box center [742, 333] width 208 height 26
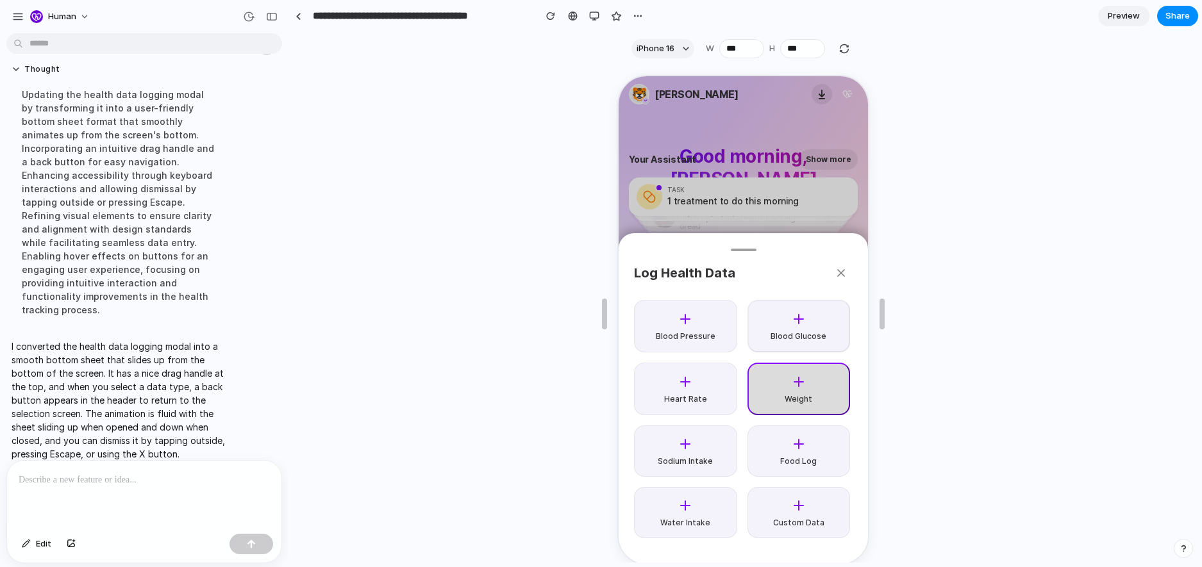
click at [320, 403] on button "Weight" at bounding box center [797, 388] width 103 height 53
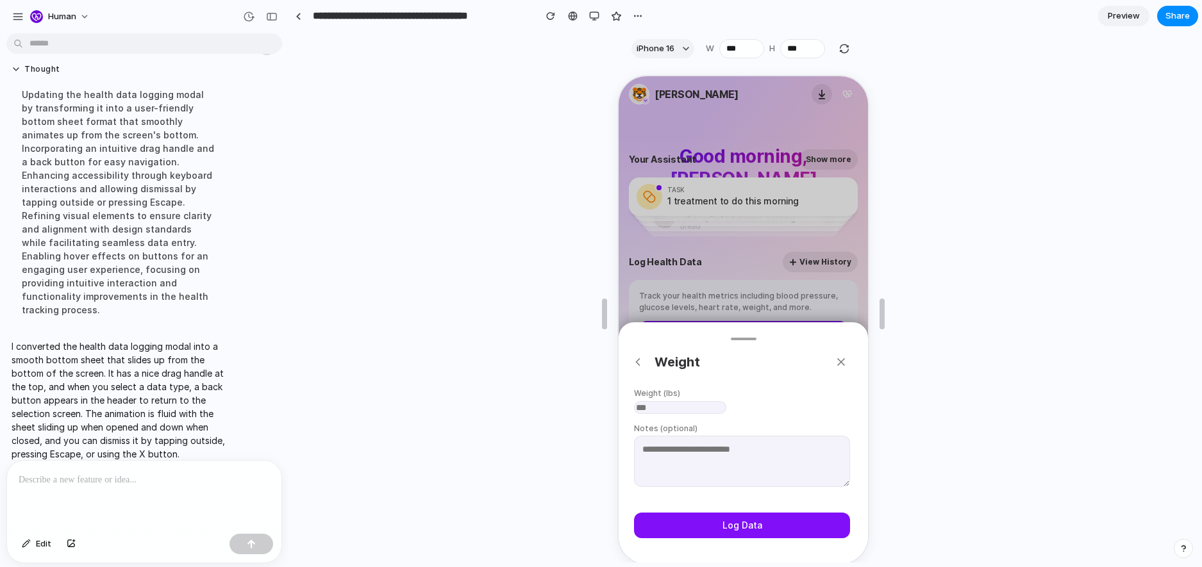
click at [320, 349] on button "button" at bounding box center [839, 360] width 23 height 23
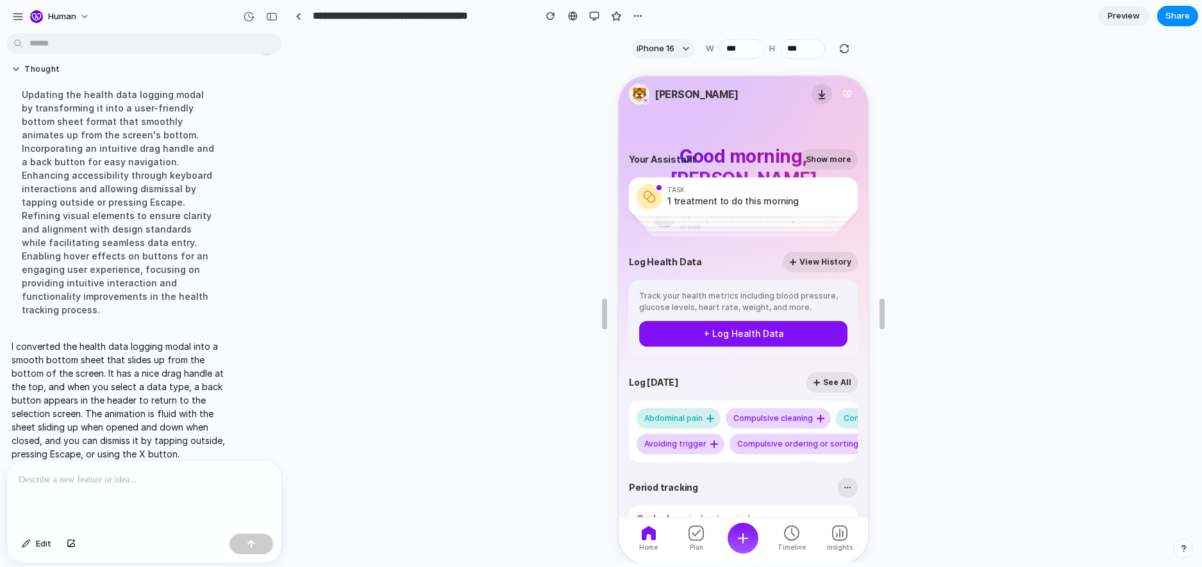
scroll to position [142, 0]
click at [320, 333] on button "+ Log Health Data" at bounding box center [742, 332] width 208 height 26
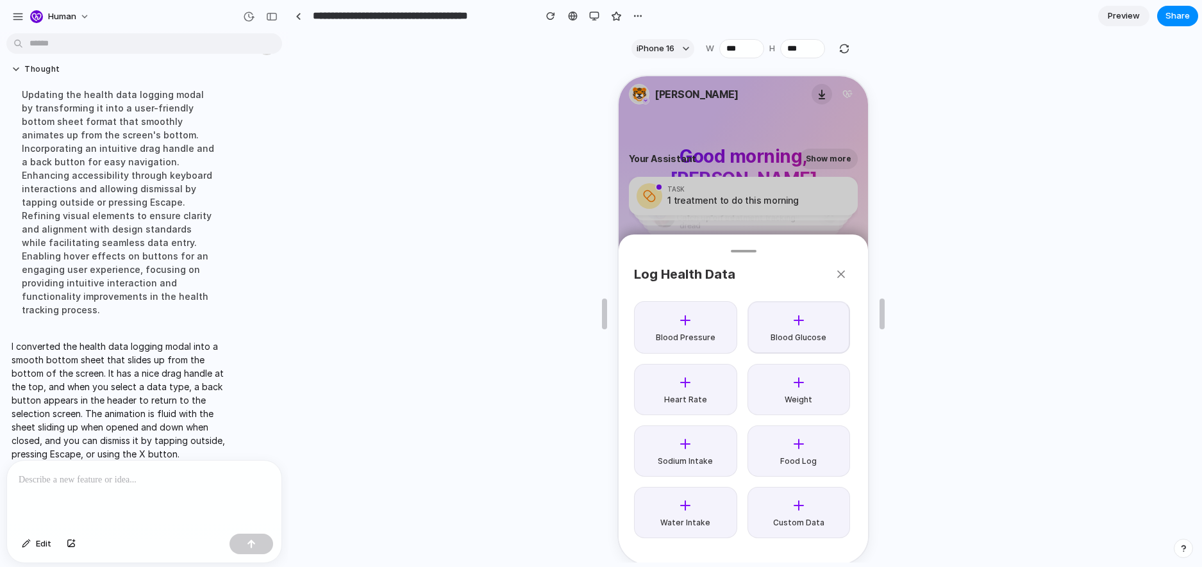
click at [320, 215] on div "Log Health Data Blood Pressure Blood Glucose Heart Rate Weight Sodium Intake Fo…" at bounding box center [741, 319] width 249 height 488
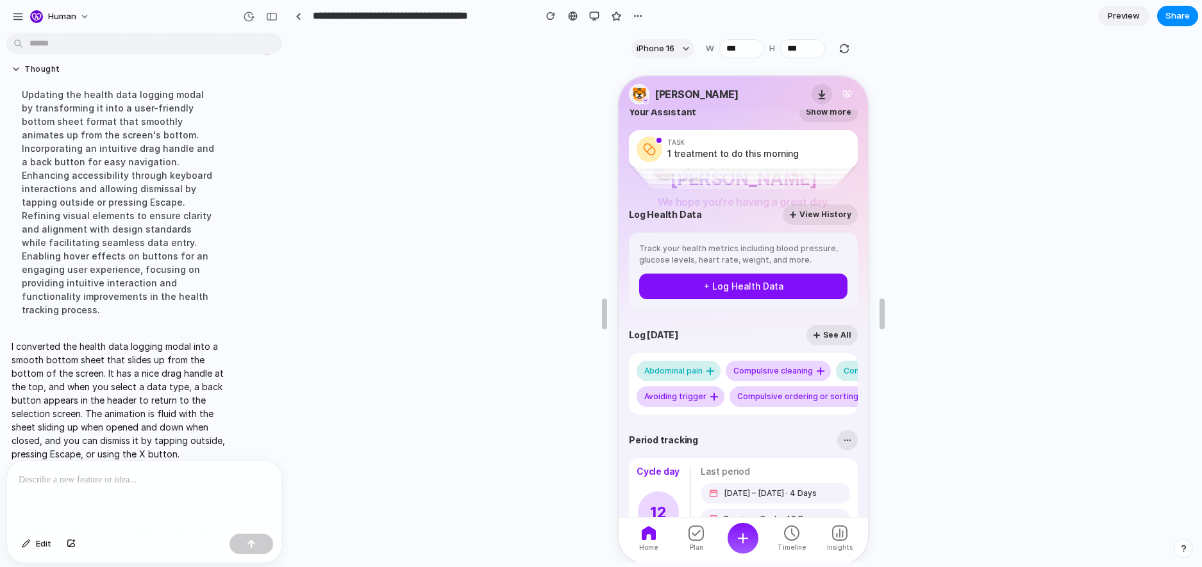
scroll to position [209, 0]
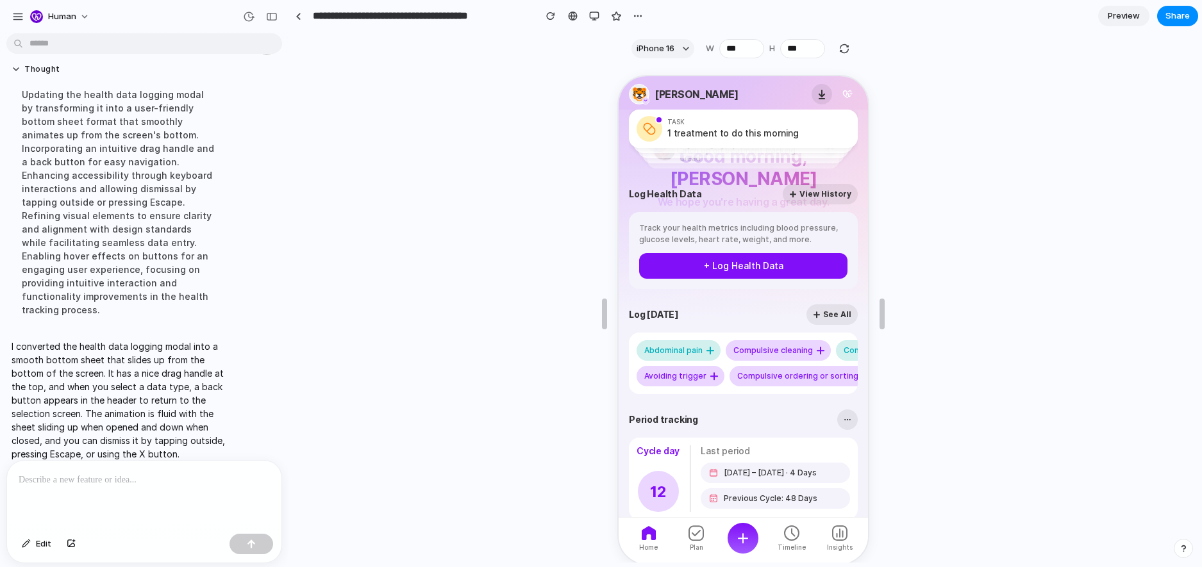
click at [320, 265] on button "+ Log Health Data" at bounding box center [742, 265] width 208 height 26
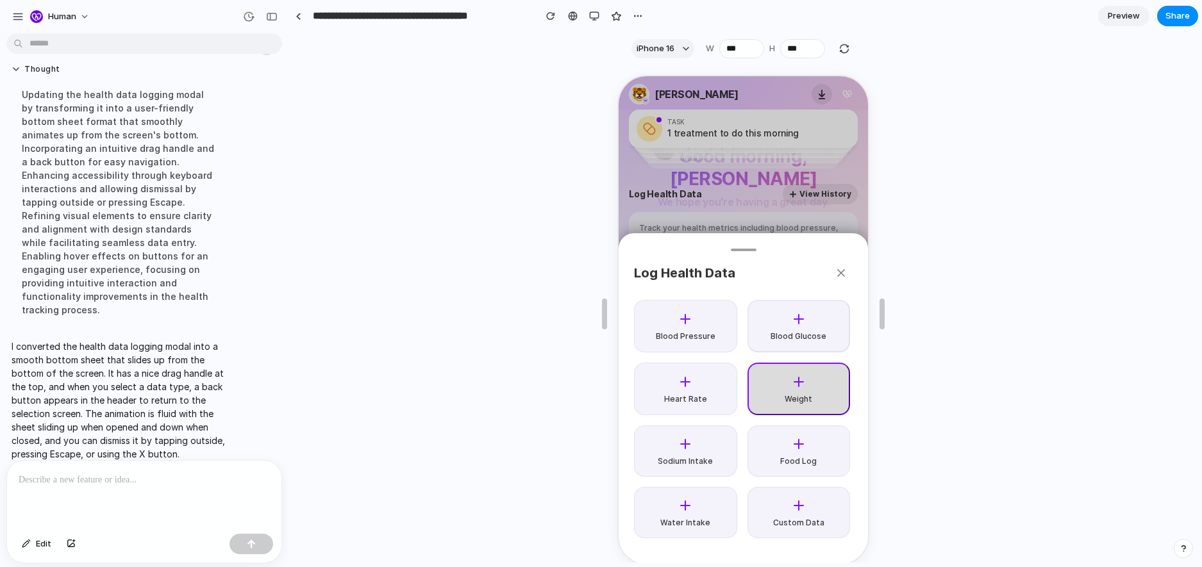
click at [320, 373] on icon at bounding box center [797, 380] width 15 height 15
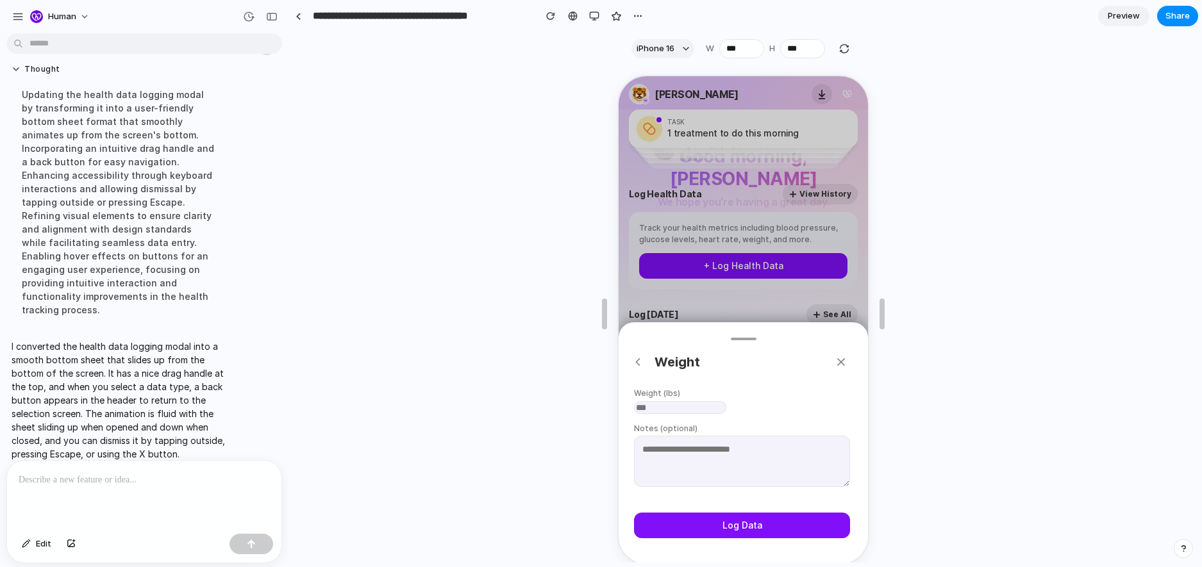
click at [320, 358] on icon "button" at bounding box center [840, 361] width 6 height 6
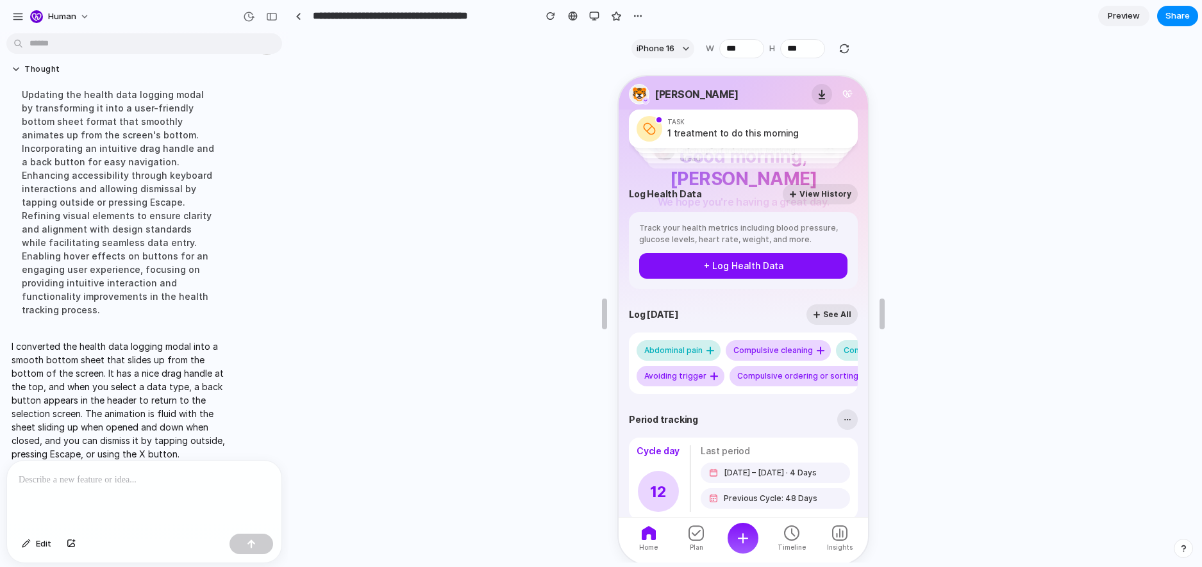
scroll to position [0, 0]
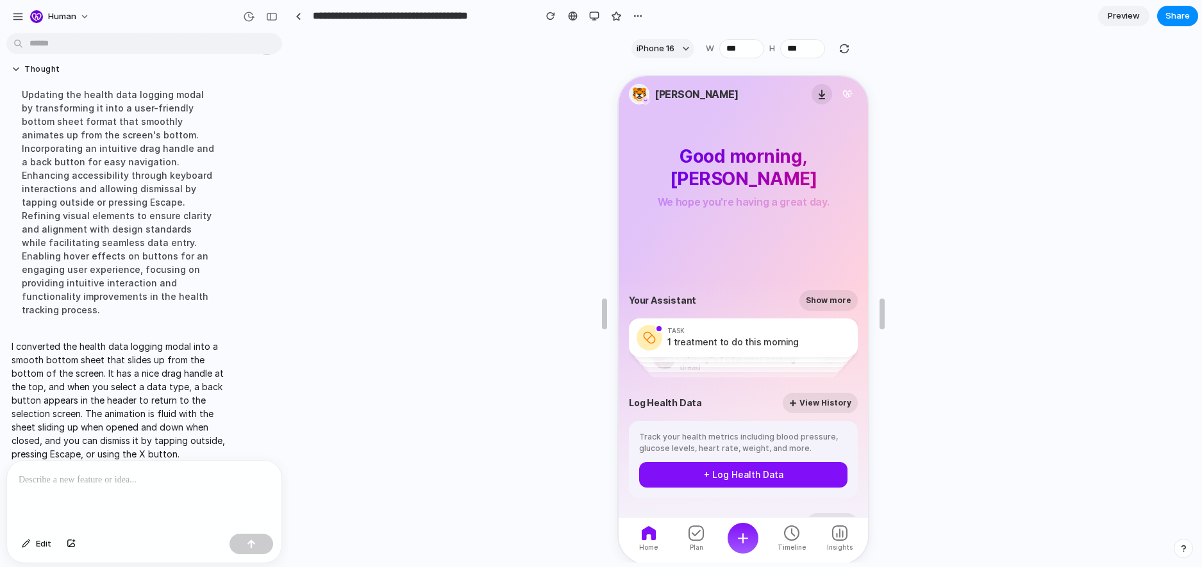
click at [320, 536] on div "Plan" at bounding box center [695, 537] width 46 height 26
click at [320, 532] on icon at bounding box center [694, 531] width 15 height 15
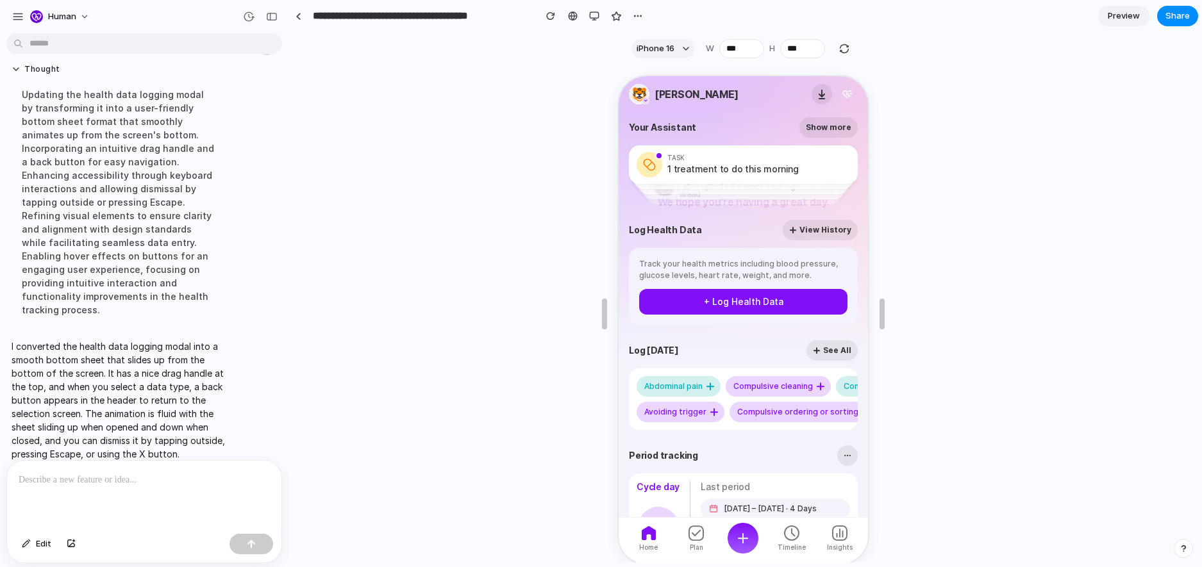
scroll to position [288, 0]
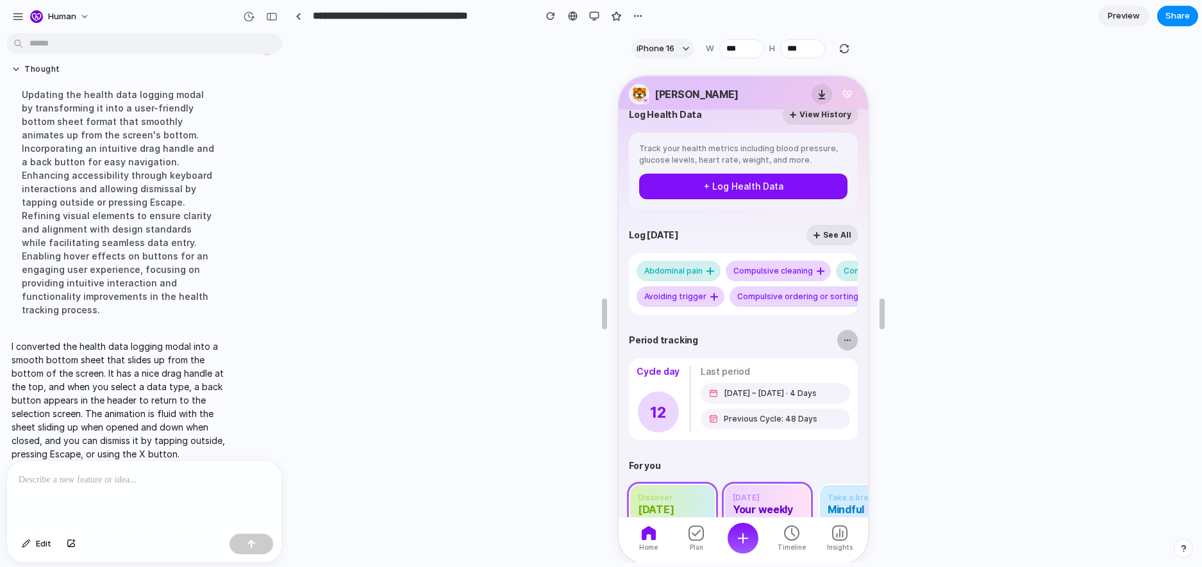
click at [320, 341] on button "button" at bounding box center [846, 339] width 21 height 21
click at [320, 415] on p "Previous Cycle: 48 Days" at bounding box center [769, 418] width 94 height 10
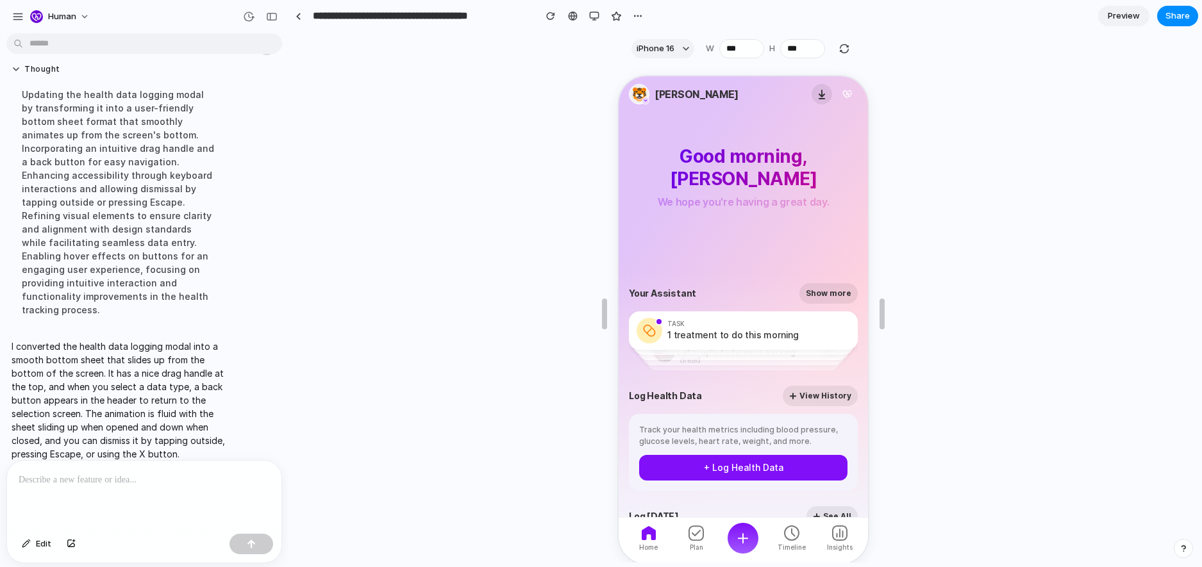
scroll to position [0, 0]
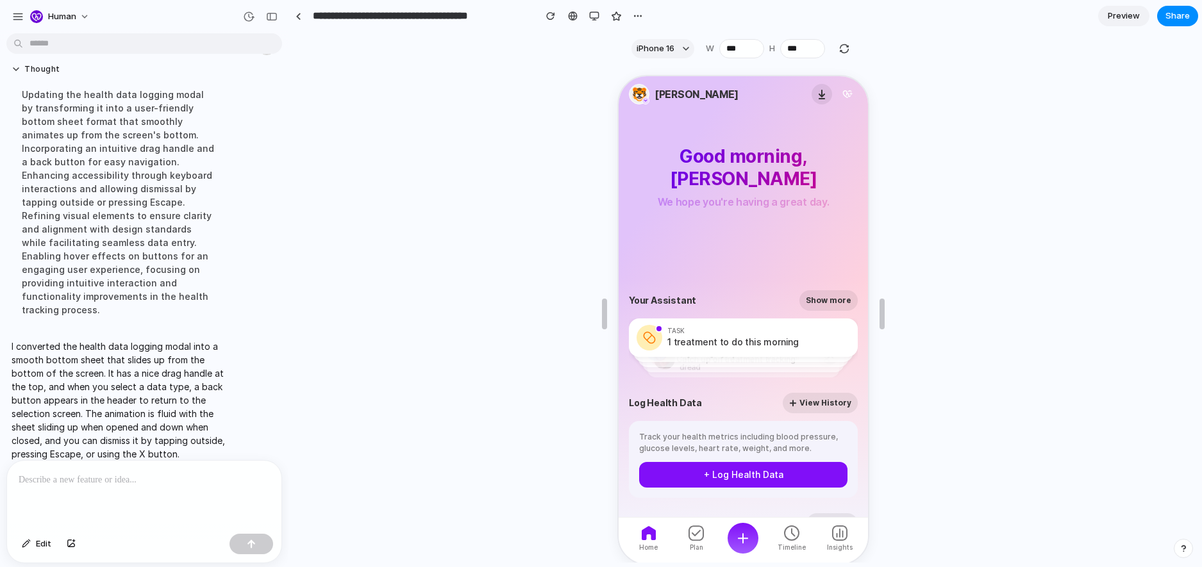
click at [320, 15] on span "Preview" at bounding box center [1124, 16] width 32 height 13
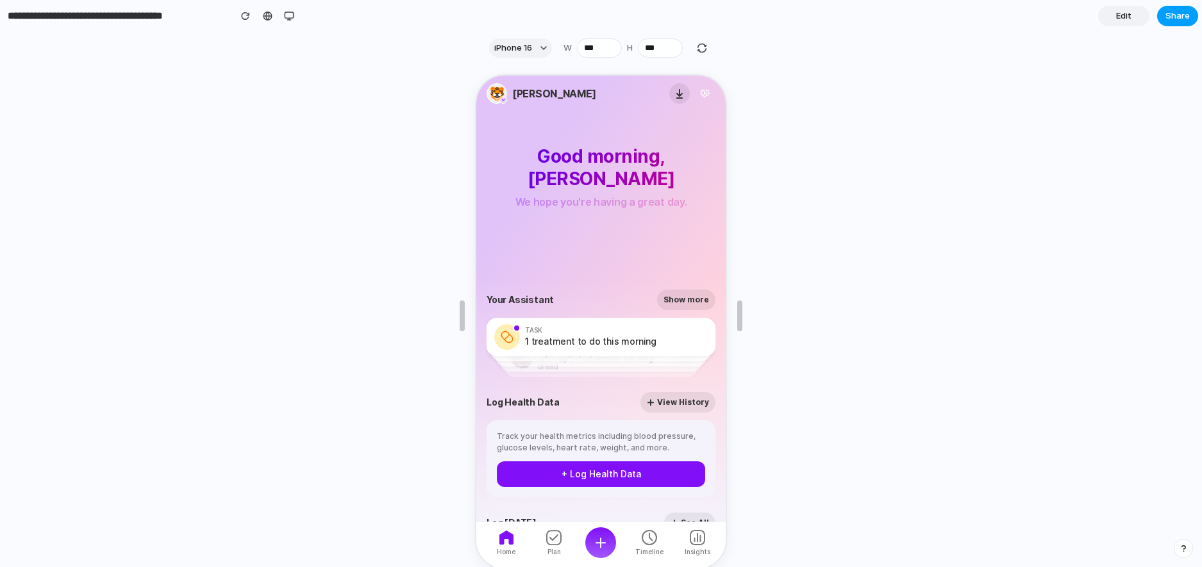
click at [320, 24] on button "Share" at bounding box center [1177, 16] width 41 height 21
drag, startPoint x: 1018, startPoint y: 241, endPoint x: 1072, endPoint y: 88, distance: 162.0
click at [320, 240] on div "Share ' Human App Dashboard: Health Data Logging ' Georgia Vidler Creator Anyon…" at bounding box center [601, 283] width 1202 height 567
click at [320, 6] on link "Edit" at bounding box center [1123, 16] width 51 height 21
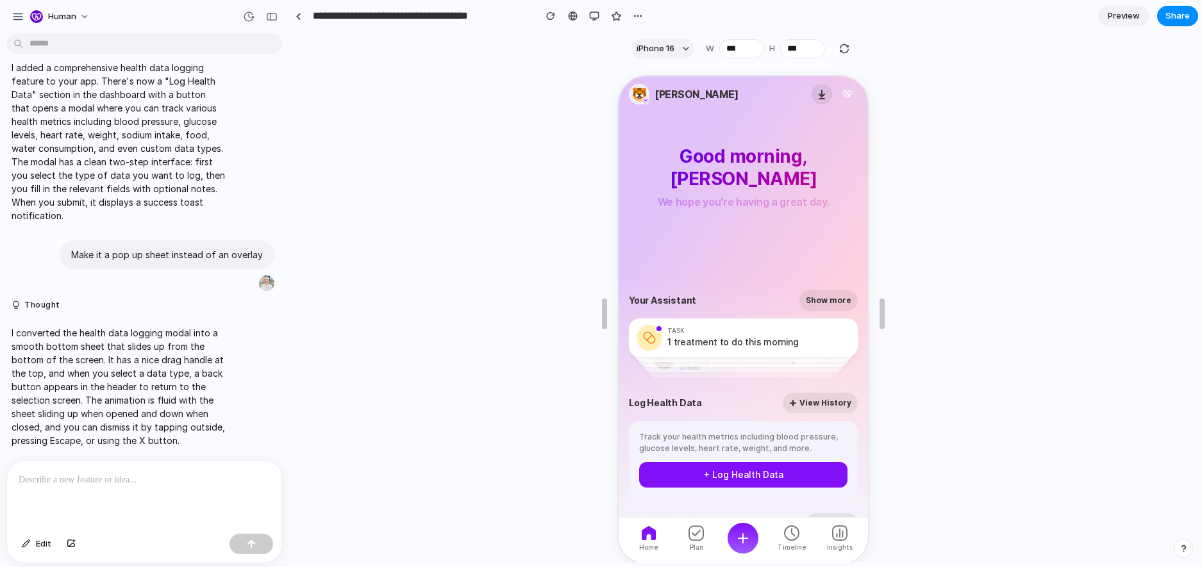
click at [142, 476] on p at bounding box center [144, 479] width 251 height 15
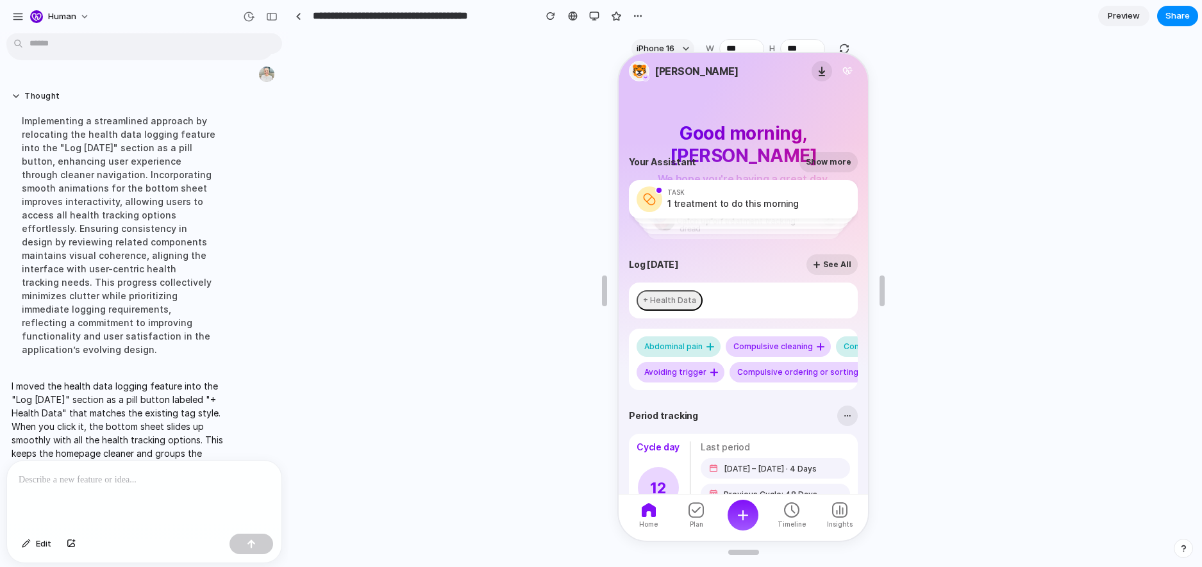
scroll to position [118, 0]
click at [199, 487] on p at bounding box center [144, 479] width 251 height 15
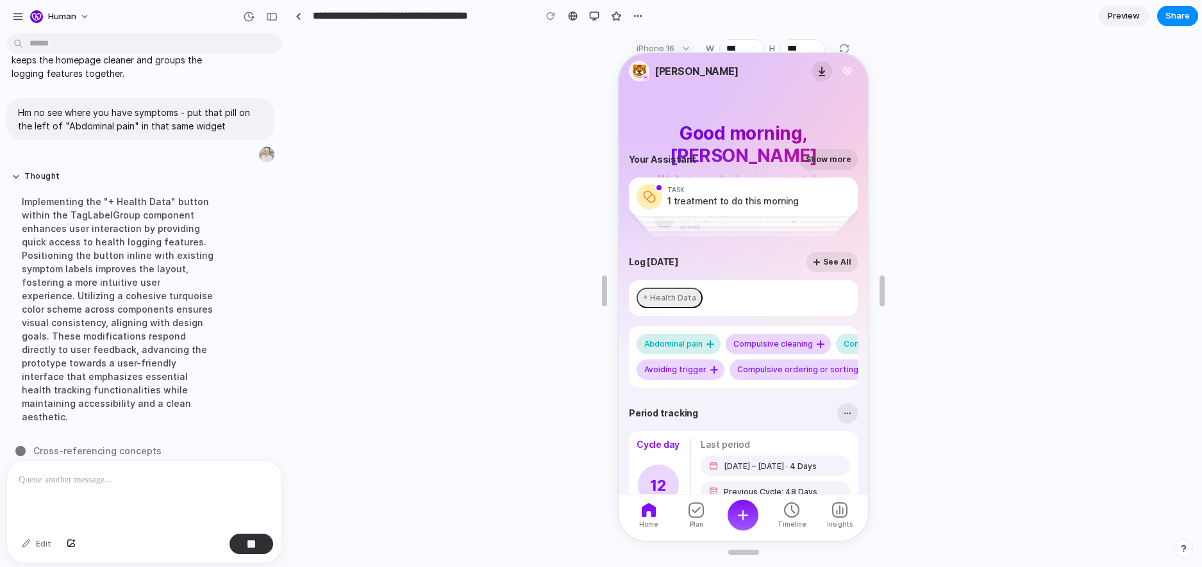
scroll to position [707, 0]
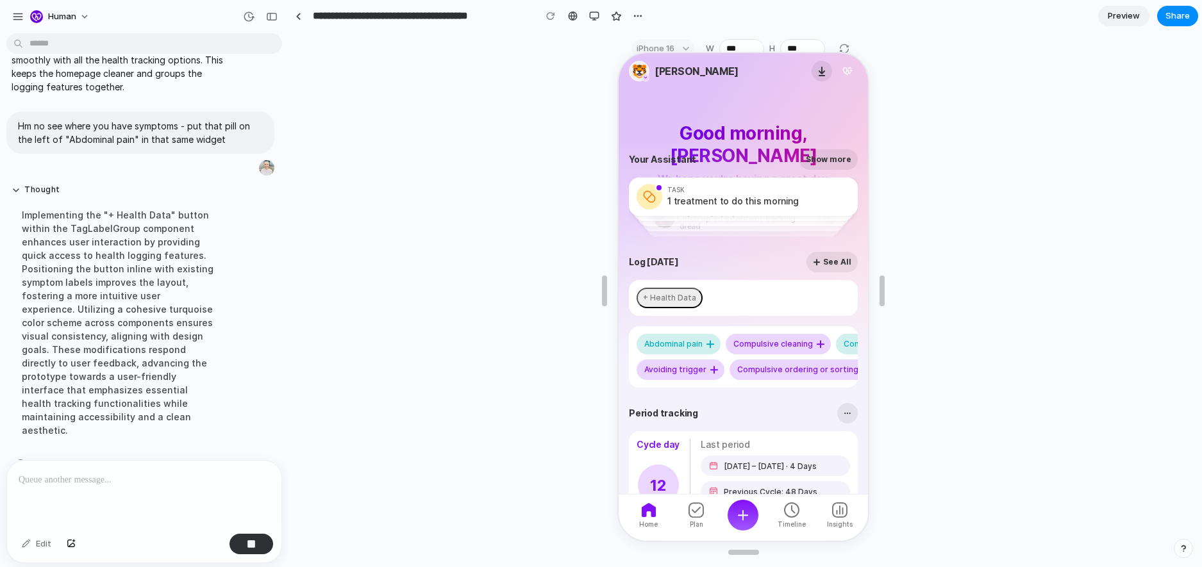
click at [320, 295] on div "+ Health Data" at bounding box center [668, 296] width 53 height 9
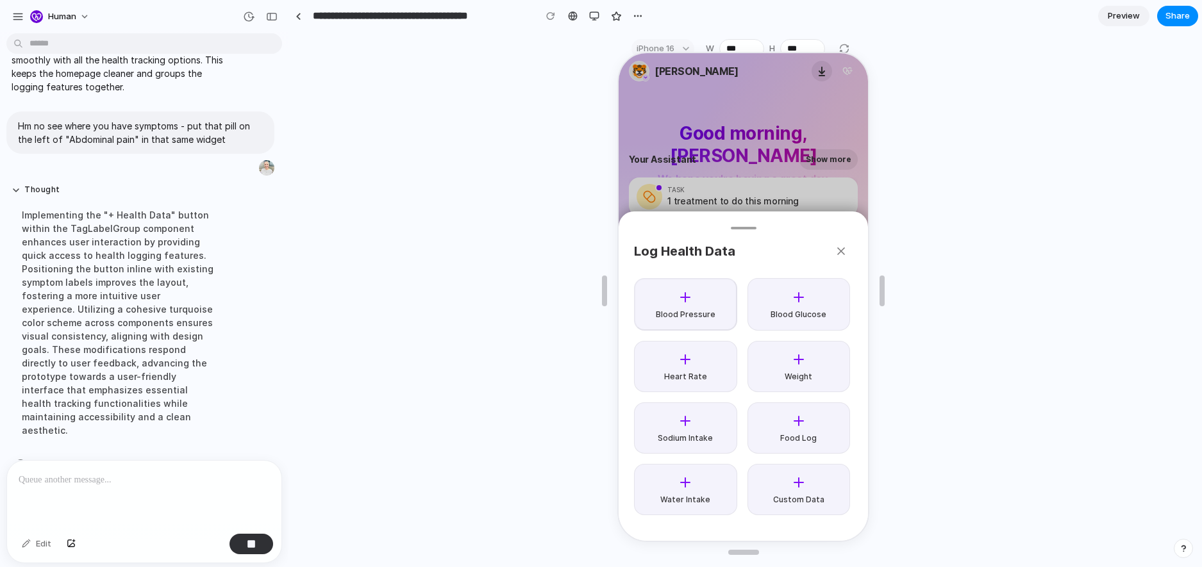
click at [320, 169] on div "Log Health Data Blood Pressure Blood Glucose Heart Rate Weight Sodium Intake Fo…" at bounding box center [741, 296] width 249 height 488
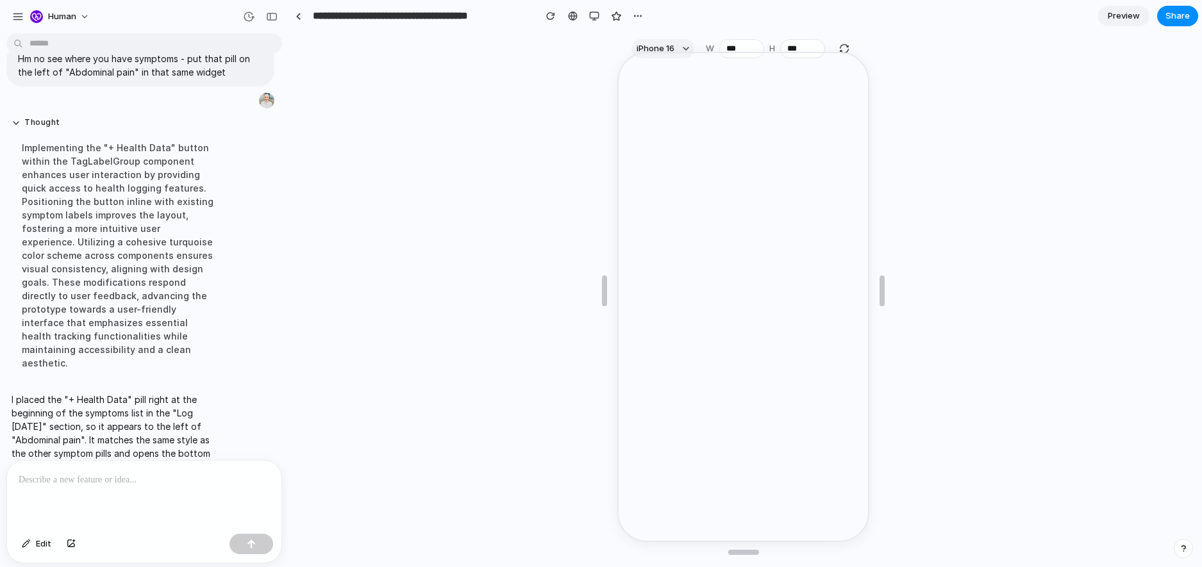
scroll to position [0, 0]
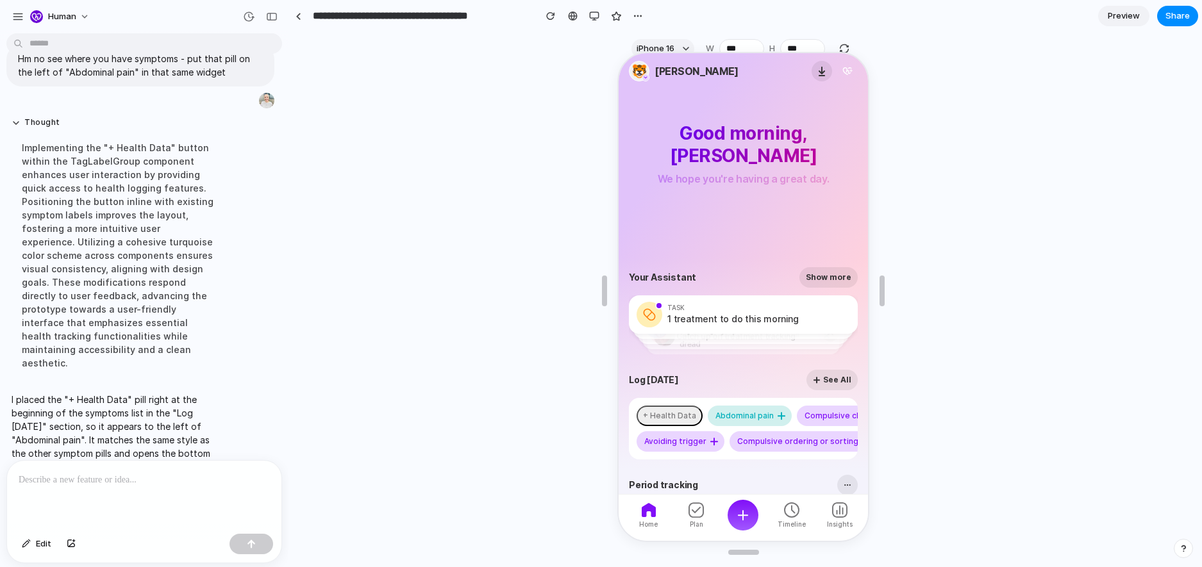
click at [320, 410] on div "+ Health Data" at bounding box center [668, 414] width 53 height 9
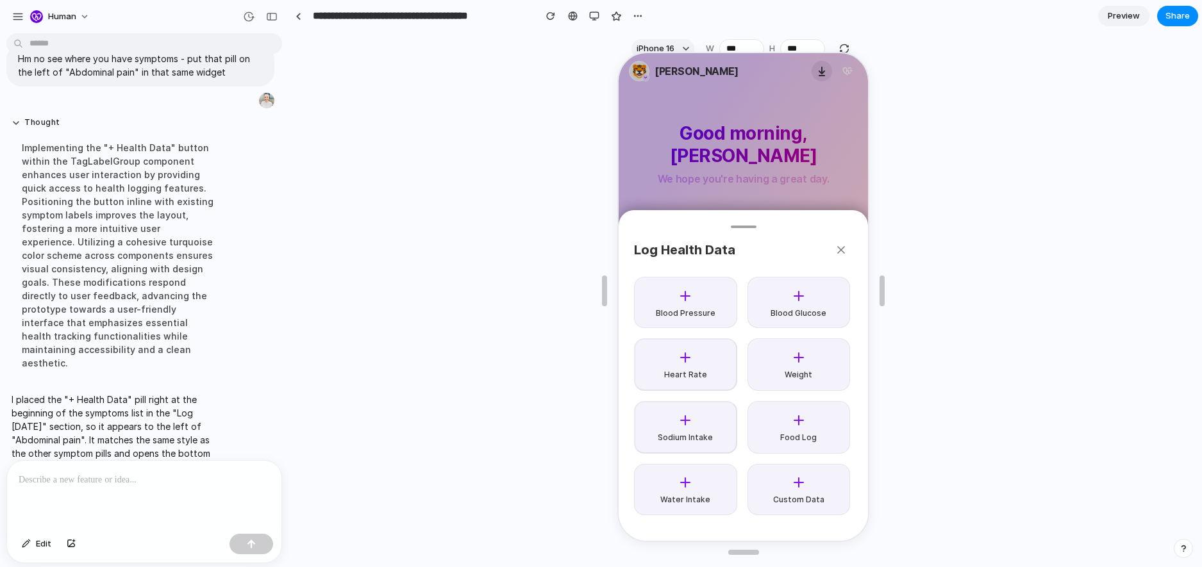
click at [320, 122] on div "Log Health Data Blood Pressure Blood Glucose Heart Rate Weight Sodium Intake Fo…" at bounding box center [741, 296] width 249 height 488
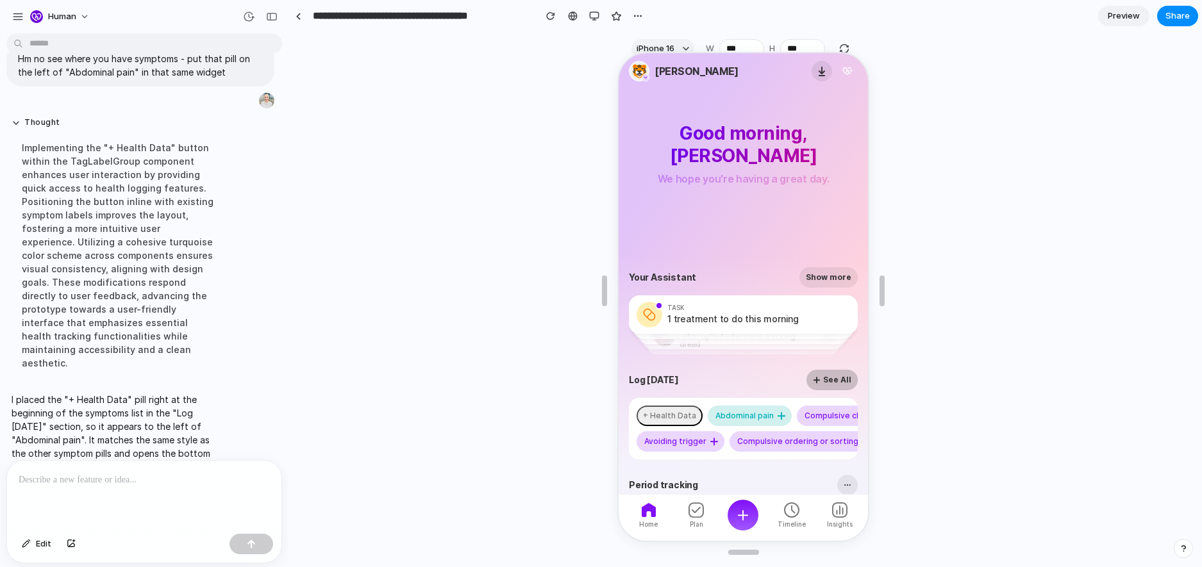
click at [320, 376] on button "See All" at bounding box center [830, 379] width 51 height 21
click at [112, 480] on p at bounding box center [144, 479] width 251 height 15
click at [320, 417] on div "+ Health Data" at bounding box center [668, 414] width 53 height 9
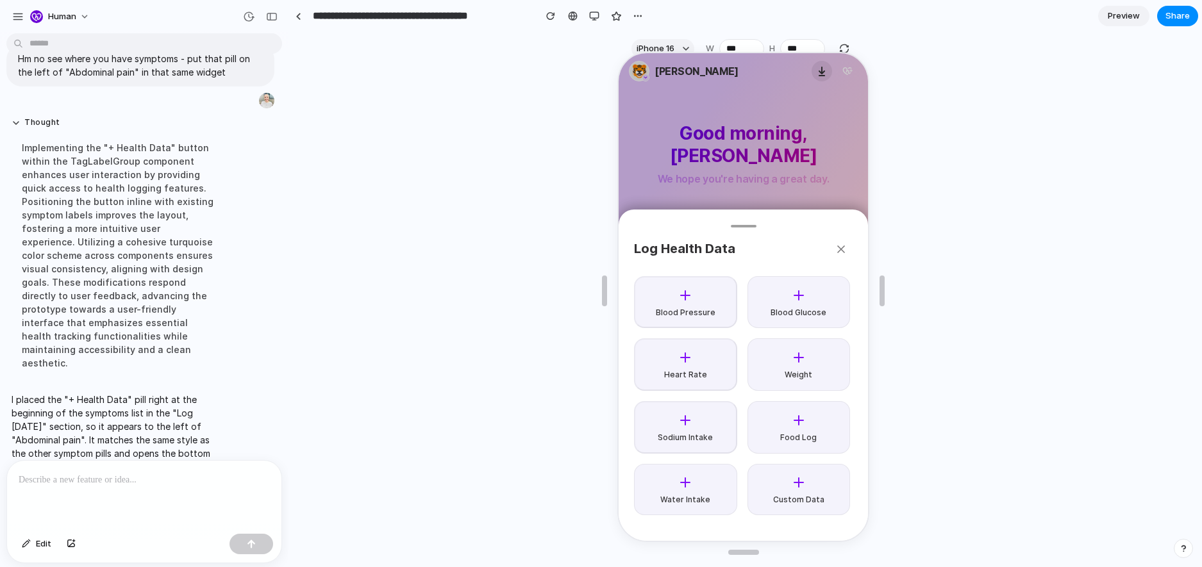
click at [320, 149] on div "Log Health Data Blood Pressure Blood Glucose Heart Rate Weight Sodium Intake Fo…" at bounding box center [741, 296] width 249 height 488
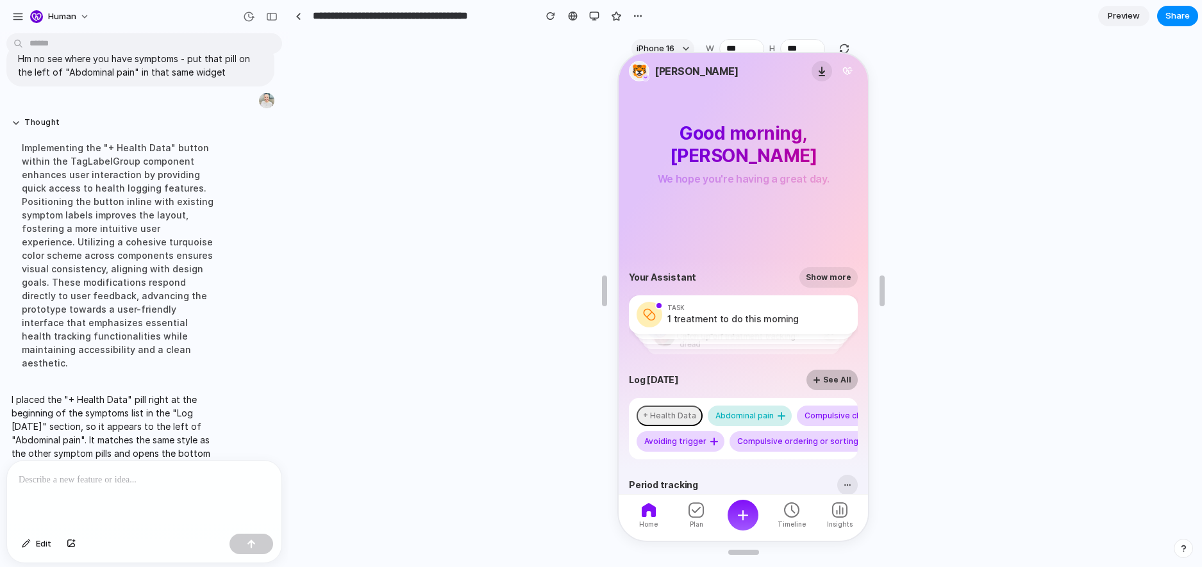
click at [320, 374] on button "See All" at bounding box center [830, 379] width 51 height 21
click at [171, 485] on p at bounding box center [144, 479] width 251 height 15
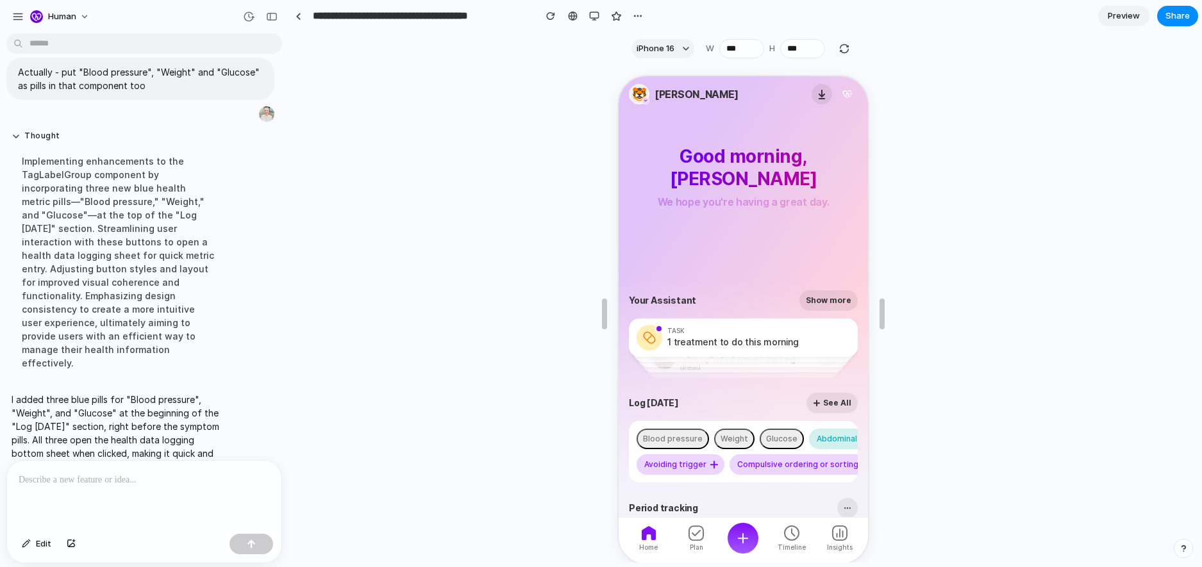
scroll to position [72, 0]
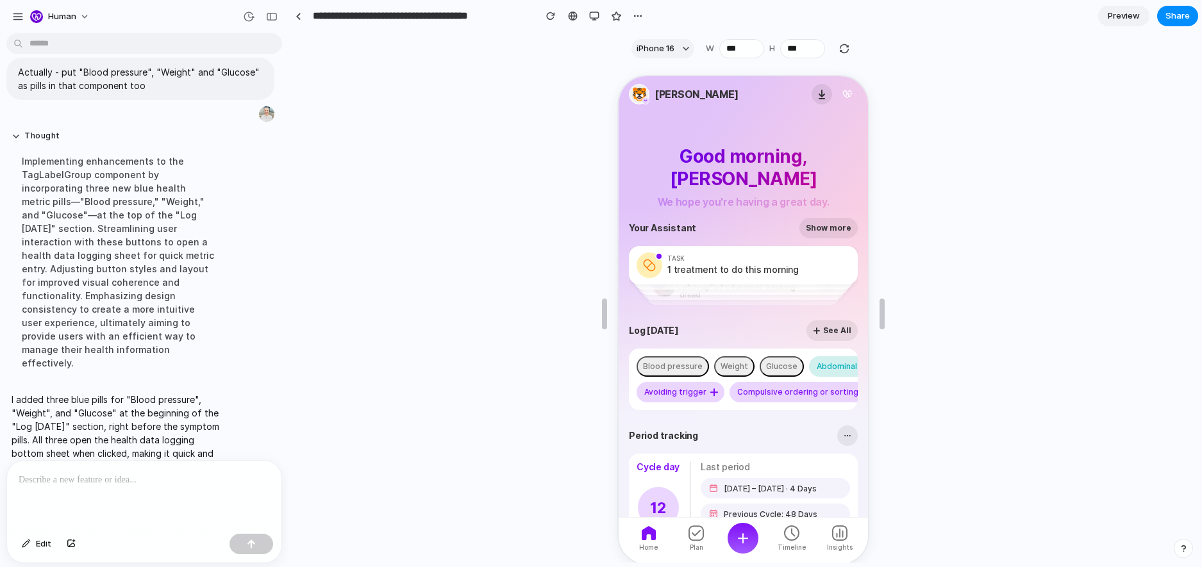
click at [320, 371] on button "Blood pressure" at bounding box center [671, 365] width 72 height 21
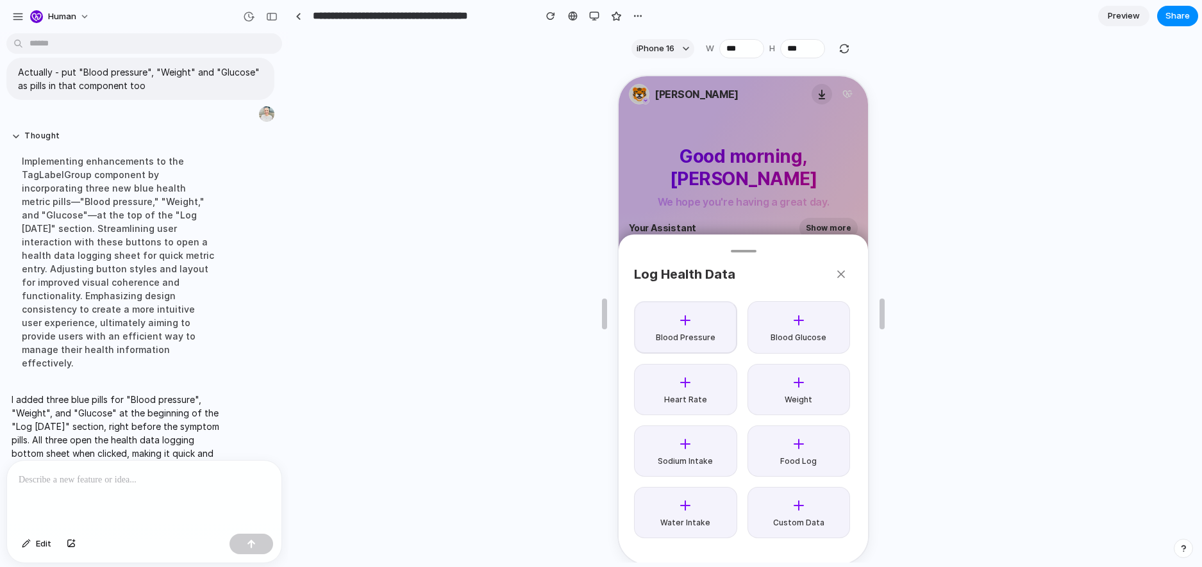
click at [320, 193] on div "Log Health Data Blood Pressure Blood Glucose Heart Rate Weight Sodium Intake Fo…" at bounding box center [741, 319] width 249 height 488
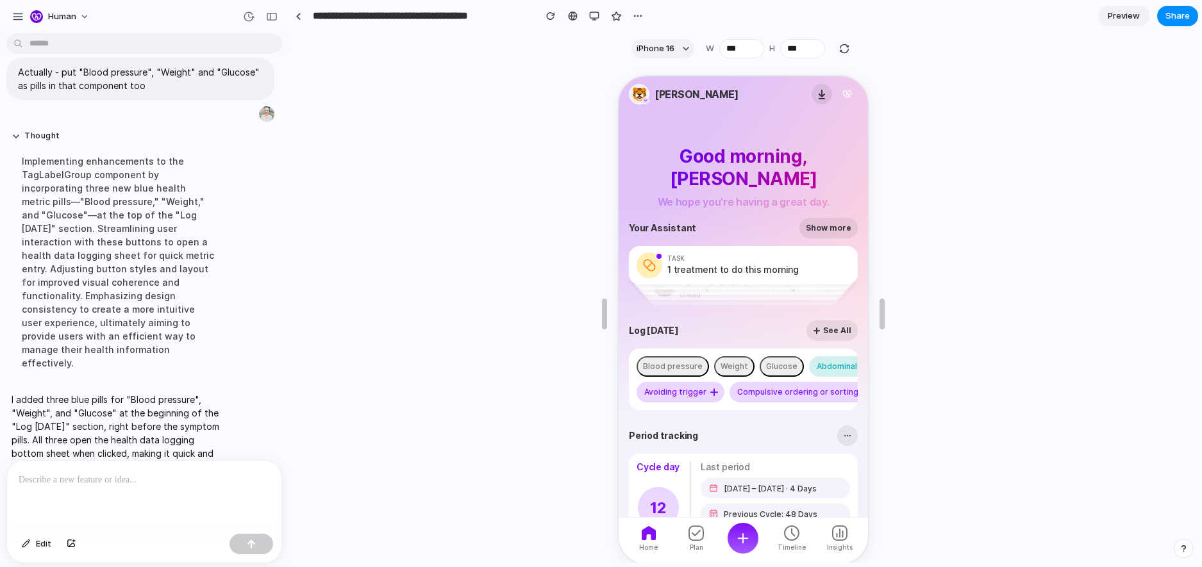
click at [320, 368] on div "Weight" at bounding box center [733, 365] width 28 height 9
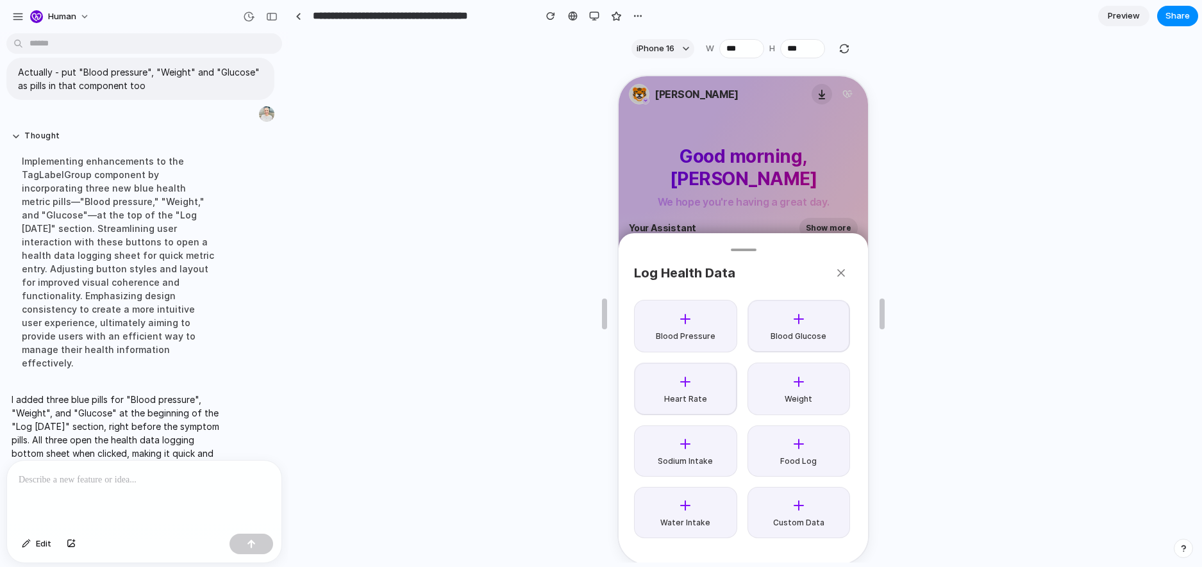
click at [320, 190] on div "Log Health Data Blood Pressure Blood Glucose Heart Rate Weight Sodium Intake Fo…" at bounding box center [741, 319] width 249 height 488
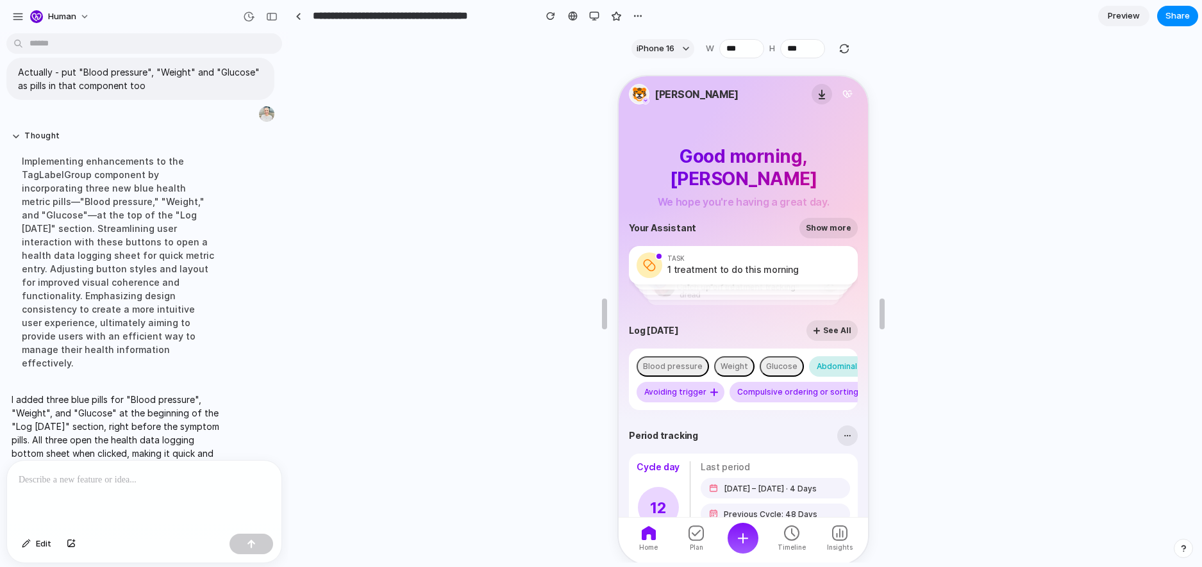
click at [320, 363] on button "Glucose" at bounding box center [780, 365] width 44 height 21
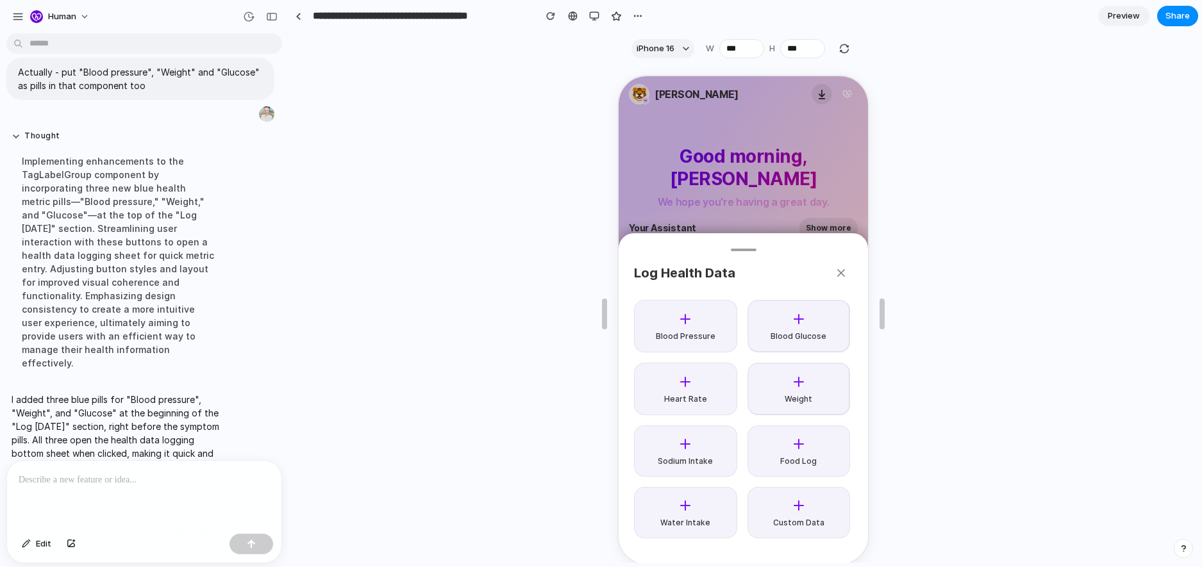
drag, startPoint x: 772, startPoint y: 201, endPoint x: 764, endPoint y: 201, distance: 7.7
click at [320, 201] on div "Log Health Data Blood Pressure Blood Glucose Heart Rate Weight Sodium Intake Fo…" at bounding box center [741, 319] width 249 height 488
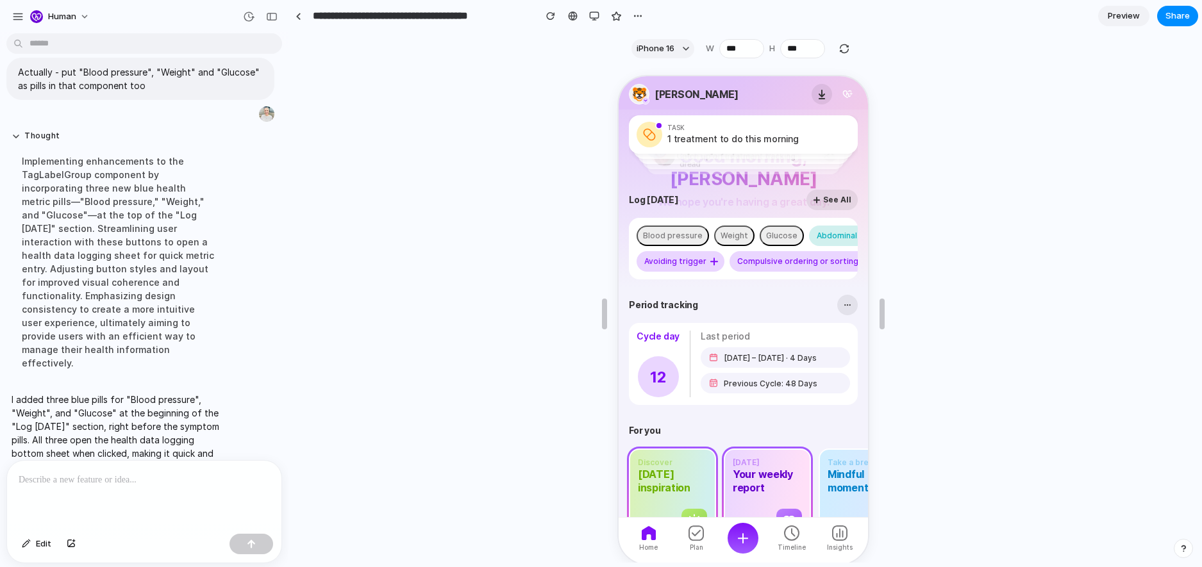
scroll to position [204, 0]
click at [186, 491] on div at bounding box center [144, 495] width 274 height 68
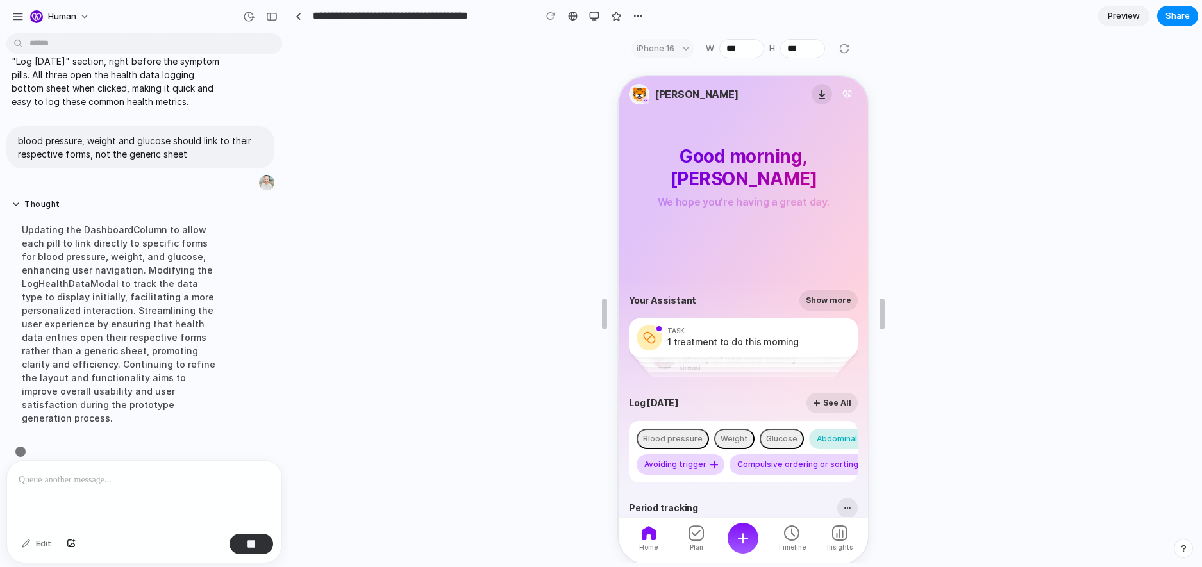
scroll to position [1090, 0]
click at [320, 92] on div "🐯 Georgi" at bounding box center [683, 93] width 110 height 21
click at [320, 90] on div "🐯" at bounding box center [638, 93] width 21 height 21
click at [320, 89] on icon "button" at bounding box center [846, 93] width 10 height 10
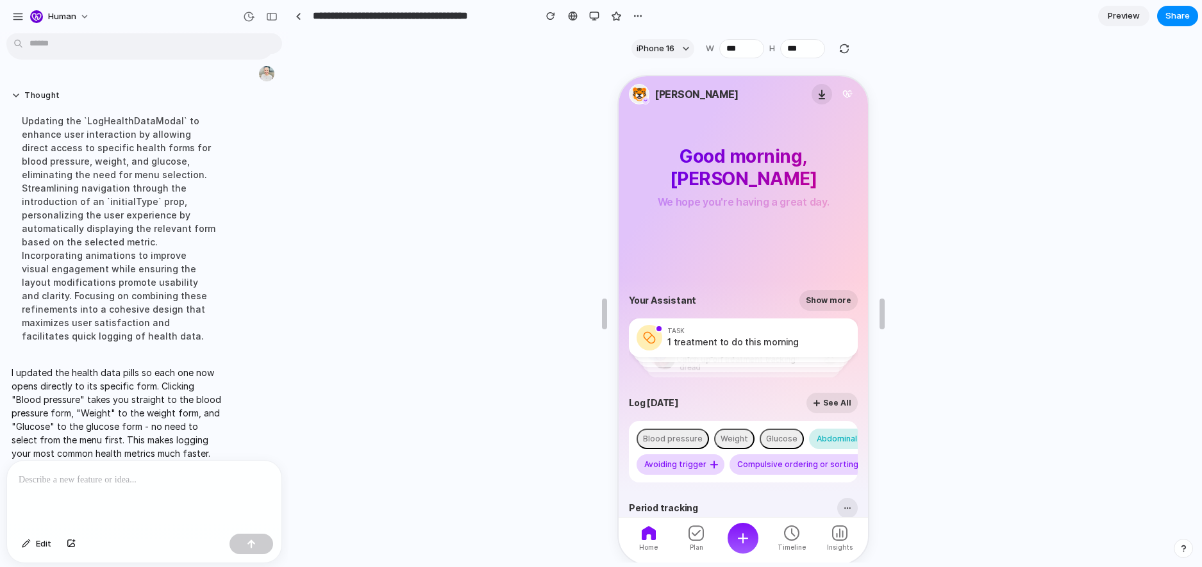
scroll to position [0, 0]
click at [320, 431] on button "Blood pressure" at bounding box center [671, 438] width 72 height 21
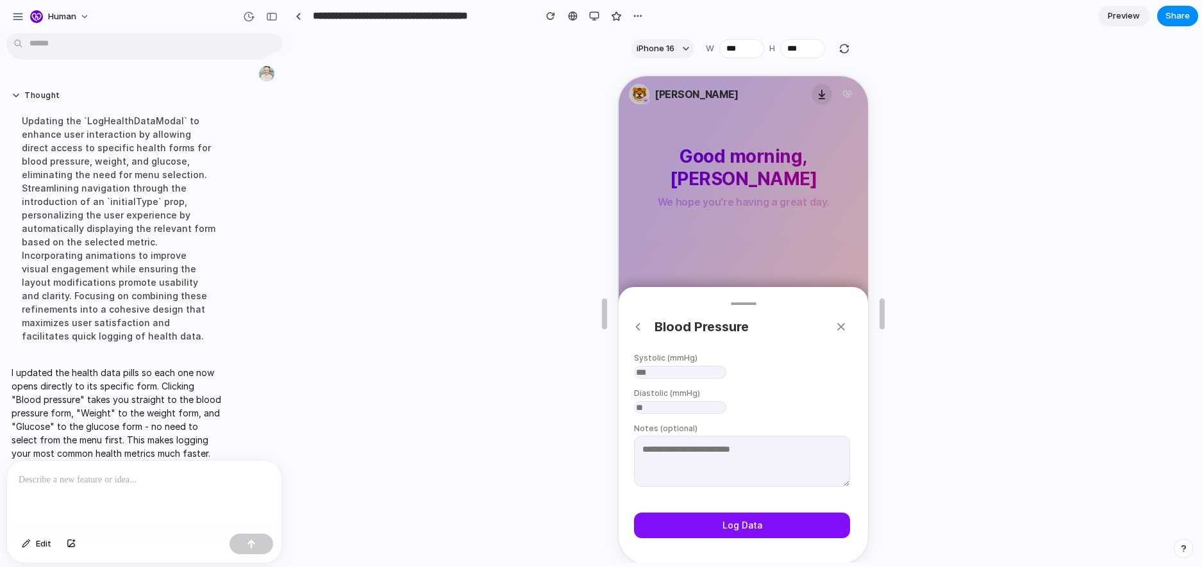
click at [320, 167] on div "Blood Pressure Systolic ( mmHg ) Diastolic ( mmHg ) Notes (optional) Log Data" at bounding box center [741, 319] width 249 height 488
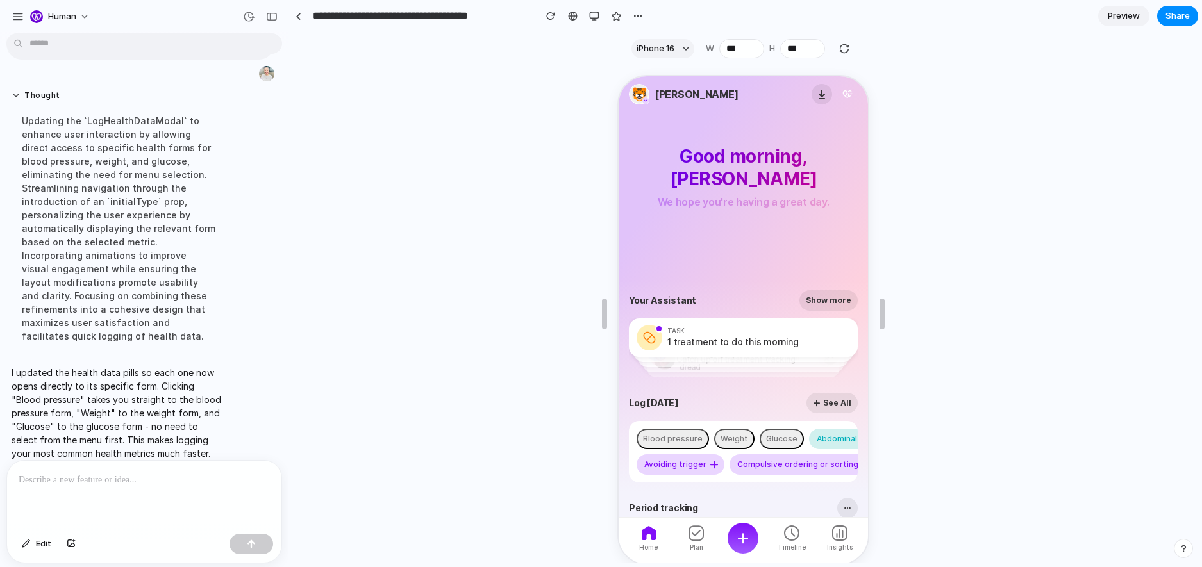
click at [320, 433] on div "Weight" at bounding box center [733, 437] width 28 height 9
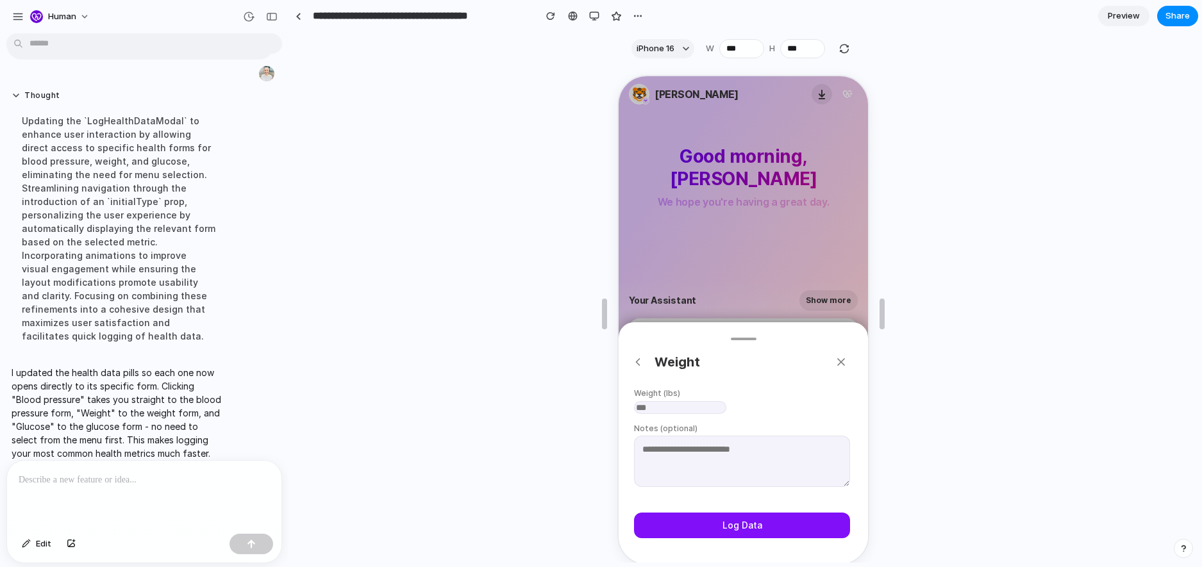
click at [320, 221] on div "Weight Weight ( lbs ) Notes (optional) Log Data" at bounding box center [741, 319] width 249 height 488
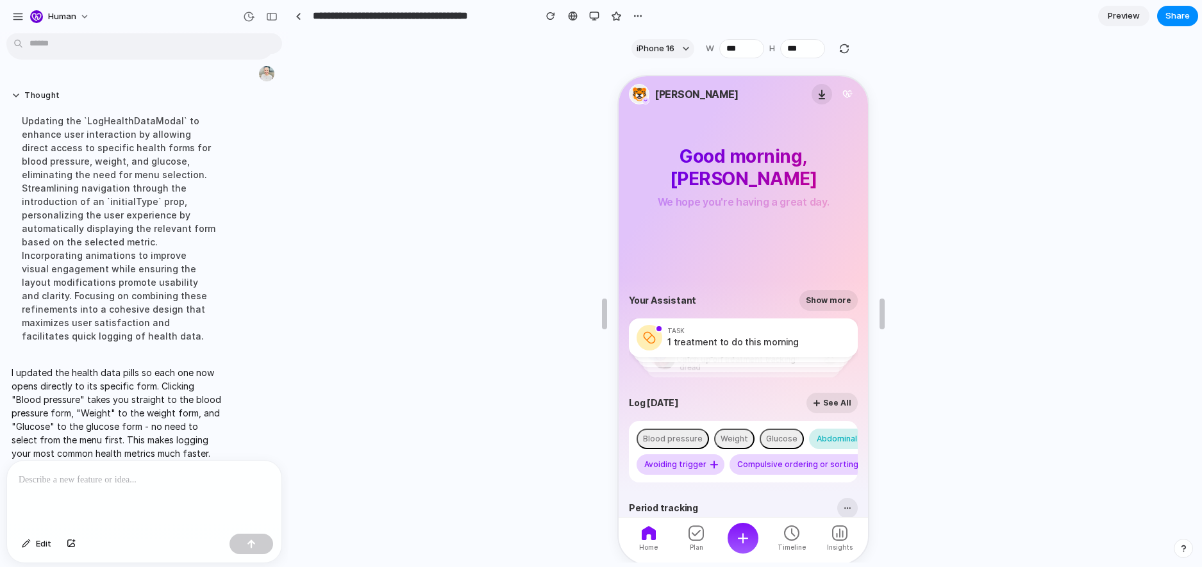
click at [320, 429] on button "Glucose" at bounding box center [780, 438] width 44 height 21
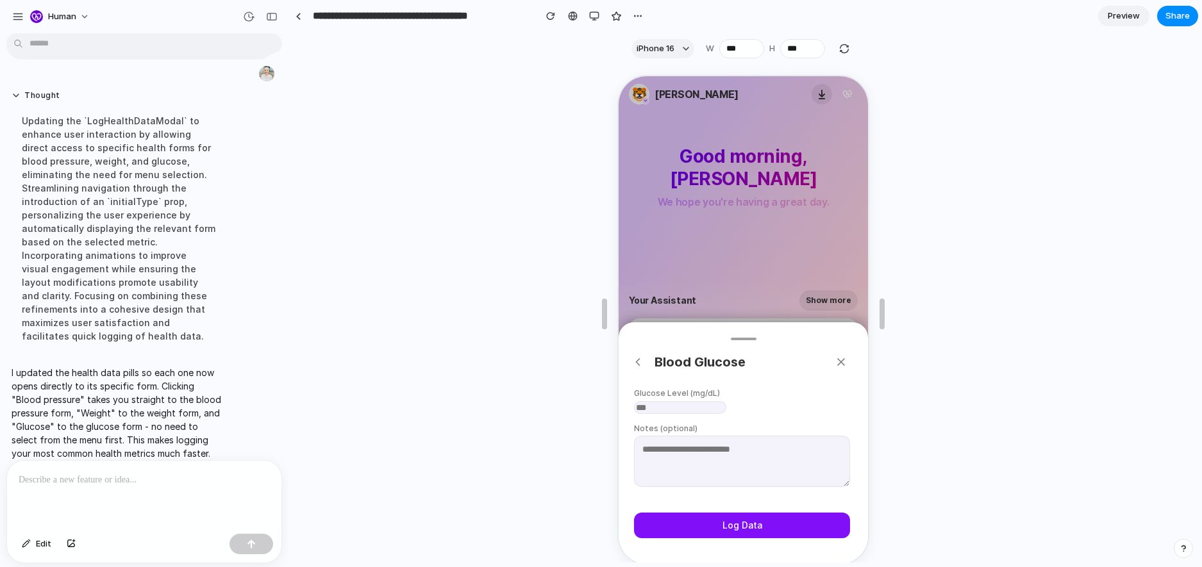
click at [320, 233] on div "Blood Glucose Glucose Level ( mg/dL ) Notes (optional) Log Data" at bounding box center [741, 319] width 249 height 488
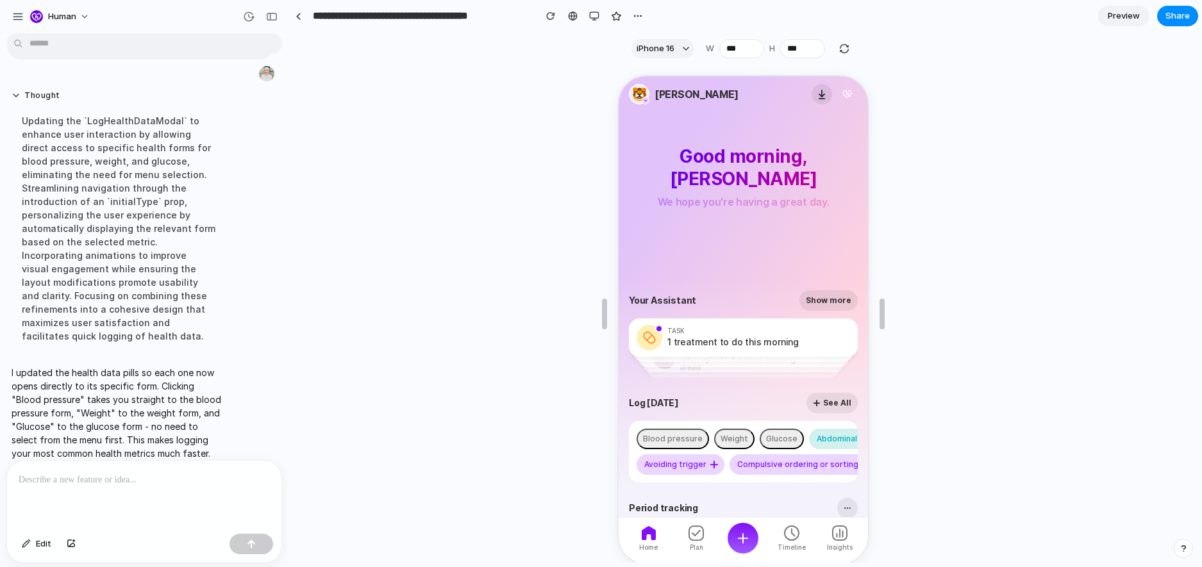
click at [320, 437] on div "Abdominal pain" at bounding box center [845, 437] width 61 height 9
click at [320, 540] on div "Plan" at bounding box center [695, 537] width 46 height 26
click at [320, 540] on icon "button" at bounding box center [742, 537] width 10 height 10
